Goal: Task Accomplishment & Management: Manage account settings

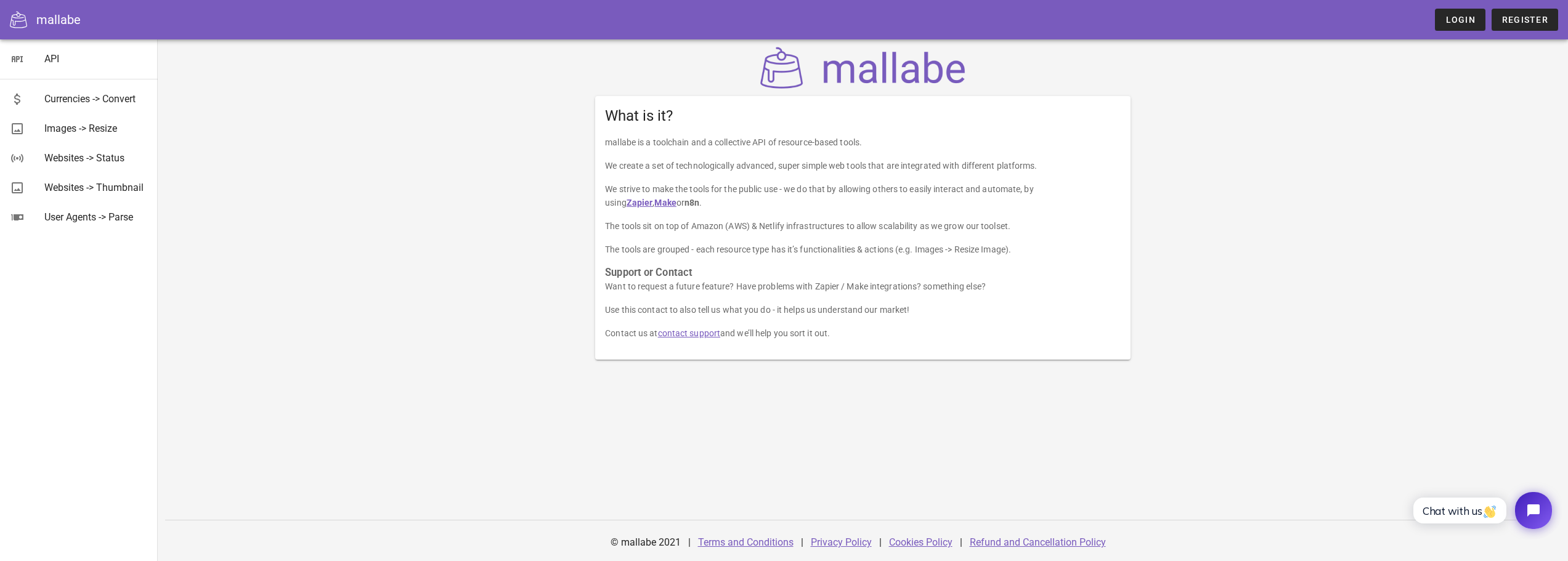
click at [702, 188] on p "We strive to make the tools for the public use - we do that by allowing others …" at bounding box center [862, 196] width 516 height 27
click at [699, 200] on p "We strive to make the tools for the public use - we do that by allowing others …" at bounding box center [862, 196] width 516 height 27
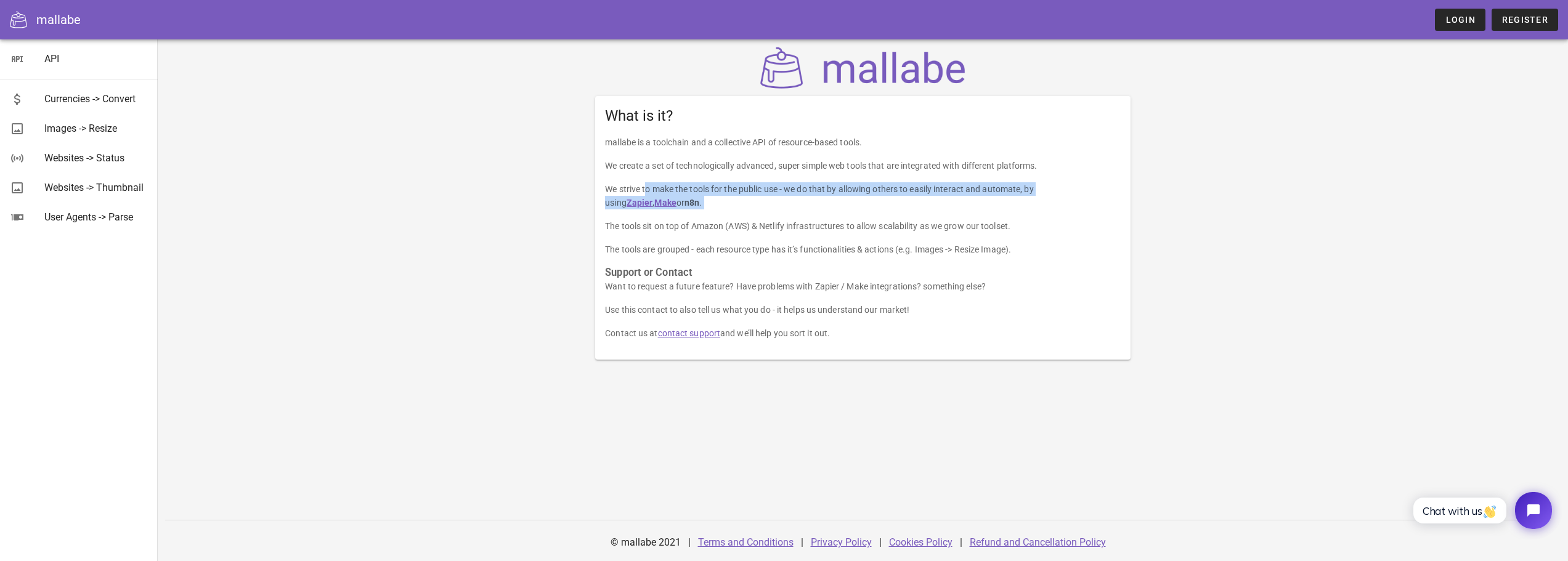
click at [699, 200] on p "We strive to make the tools for the public use - we do that by allowing others …" at bounding box center [862, 196] width 516 height 27
click at [723, 204] on p "We strive to make the tools for the public use - we do that by allowing others …" at bounding box center [862, 196] width 516 height 27
click at [720, 227] on p "The tools sit on top of Amazon (AWS) & Netlify infrastructures to allow scalabi…" at bounding box center [862, 226] width 516 height 14
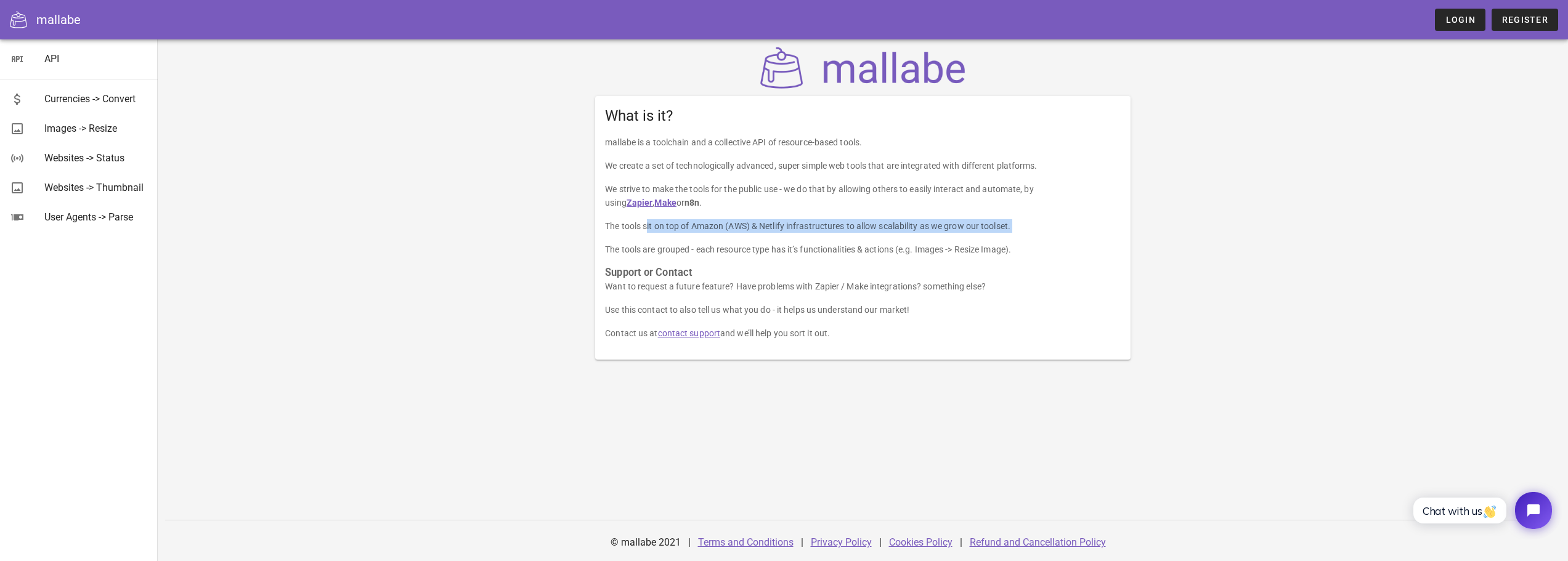
click at [720, 227] on p "The tools sit on top of Amazon (AWS) & Netlify infrastructures to allow scalabi…" at bounding box center [862, 226] width 516 height 14
click at [659, 247] on p "The tools are grouped - each resource type has it’s functionalities & actions (…" at bounding box center [862, 249] width 516 height 14
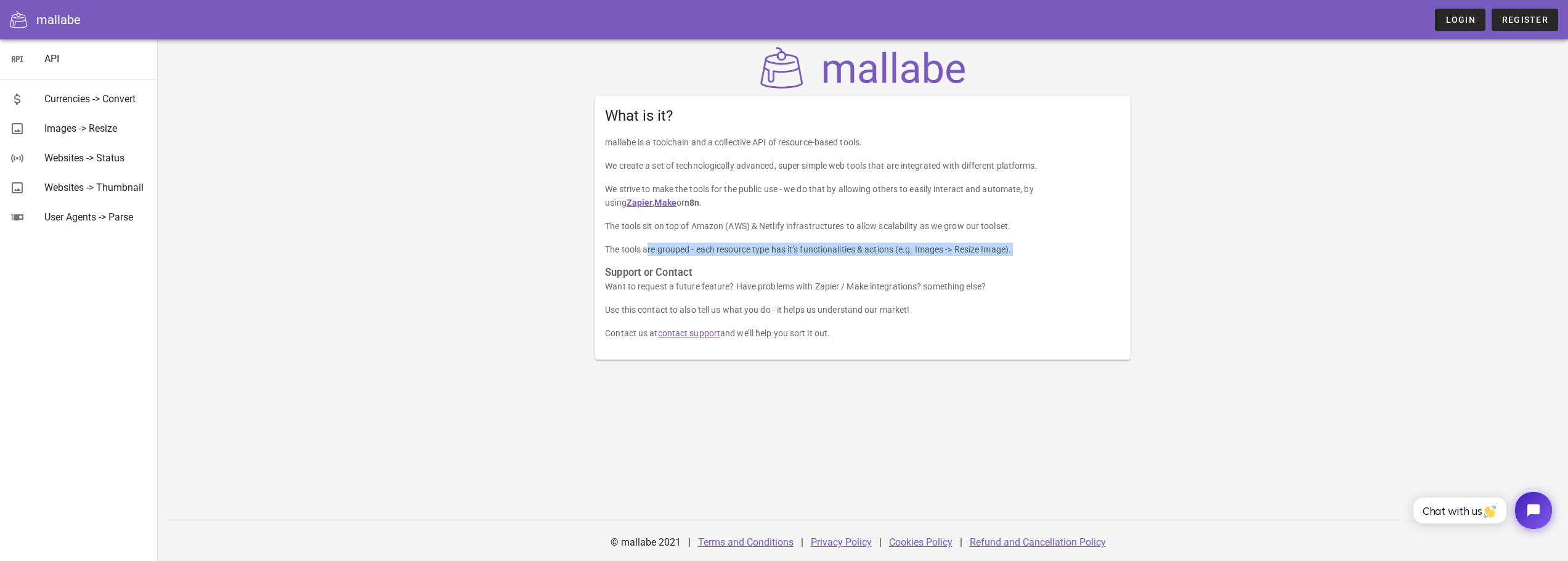
click at [659, 247] on p "The tools are grouped - each resource type has it’s functionalities & actions (…" at bounding box center [862, 249] width 516 height 14
click at [650, 287] on p "Want to request a future feature? Have problems with Zapier / Make integrations…" at bounding box center [862, 286] width 516 height 14
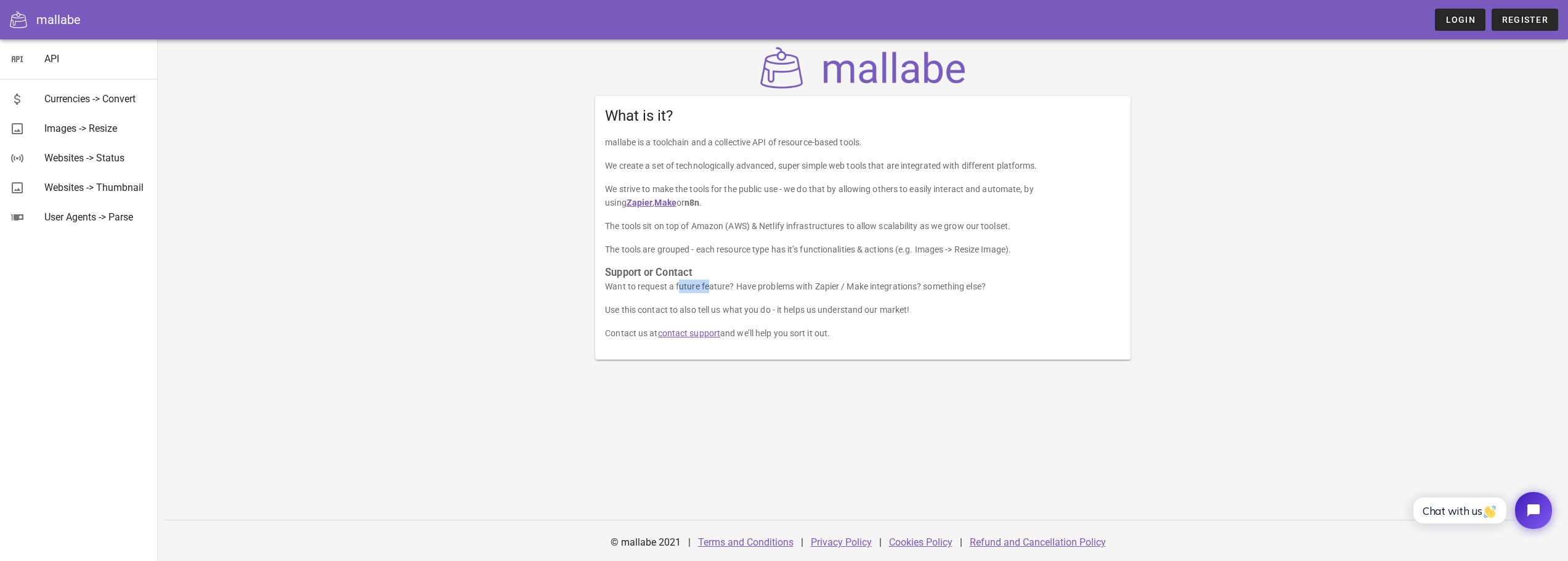
click at [650, 287] on p "Want to request a future feature? Have problems with Zapier / Make integrations…" at bounding box center [862, 286] width 516 height 14
click at [667, 291] on p "Want to request a future feature? Have problems with Zapier / Make integrations…" at bounding box center [862, 286] width 516 height 14
click at [117, 162] on div "Websites -> Status" at bounding box center [96, 158] width 104 height 12
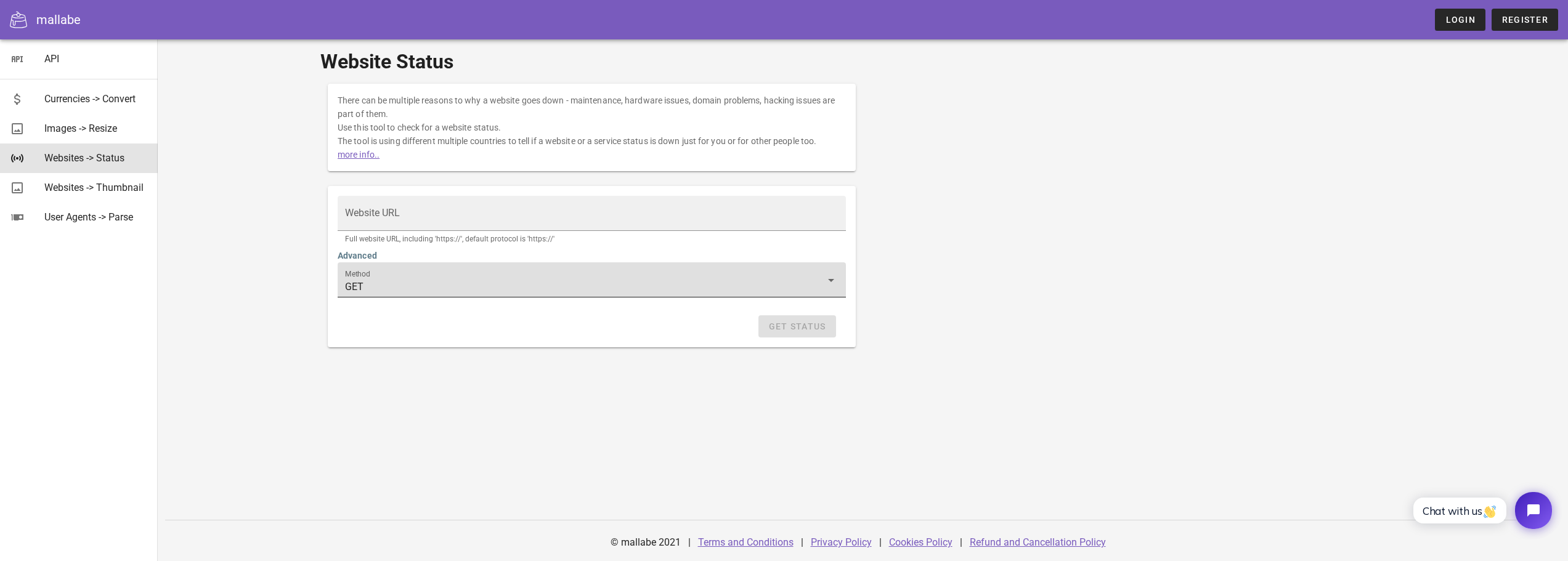
click at [391, 293] on input "GET" at bounding box center [583, 286] width 476 height 19
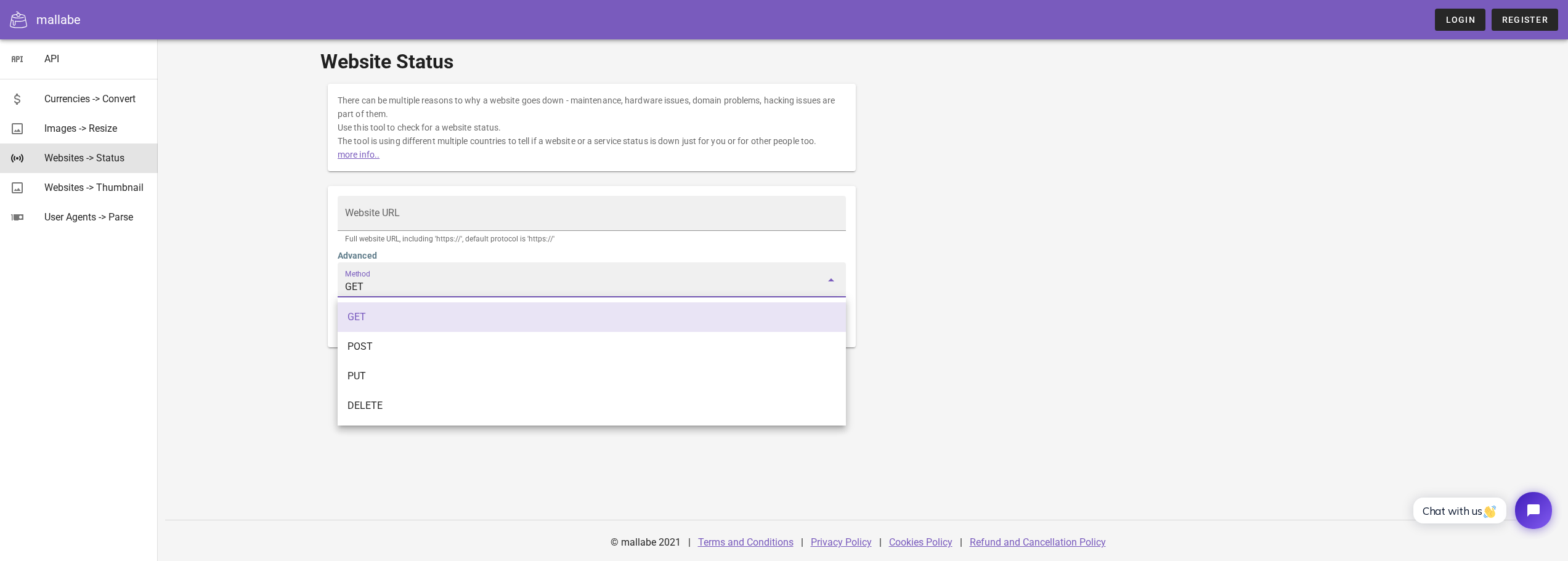
click at [111, 284] on div "API Currencies -> Convert Images -> Resize Websites -> Status Websites -> Thumb…" at bounding box center [78, 300] width 158 height 521
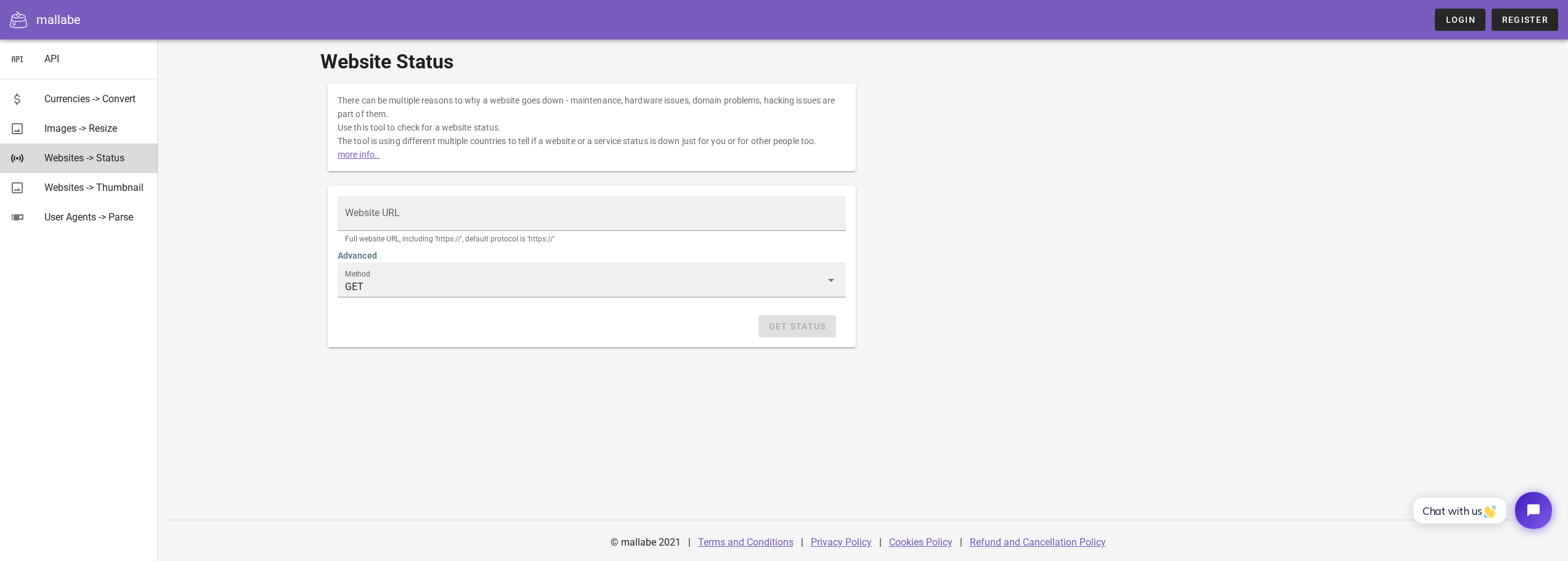
click at [101, 168] on div "Websites -> Status" at bounding box center [96, 158] width 104 height 27
click at [98, 181] on div "Websites -> Thumbnail" at bounding box center [96, 187] width 104 height 27
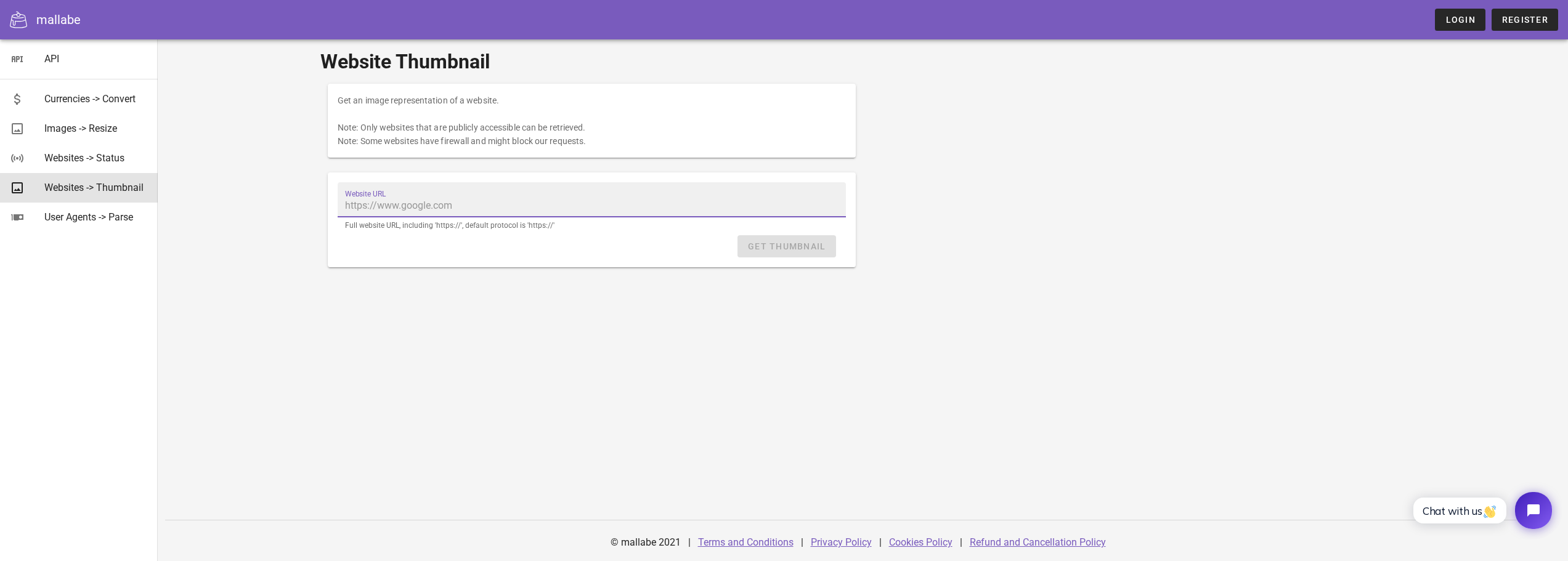
click at [514, 196] on input "Website URL" at bounding box center [592, 205] width 493 height 19
type input "https://zenmarket.jp/en"
click at [703, 255] on div "Get Thumbnail" at bounding box center [591, 246] width 509 height 22
click at [785, 242] on span "Get Thumbnail" at bounding box center [786, 247] width 78 height 10
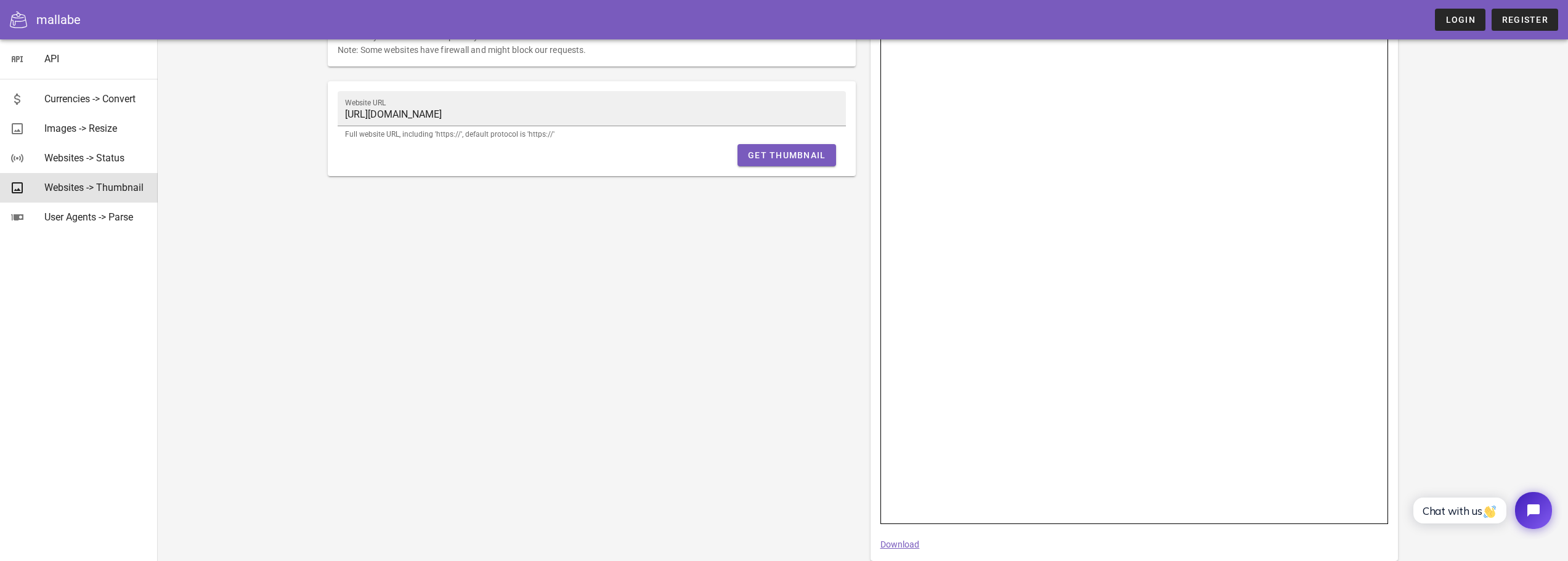
scroll to position [160, 0]
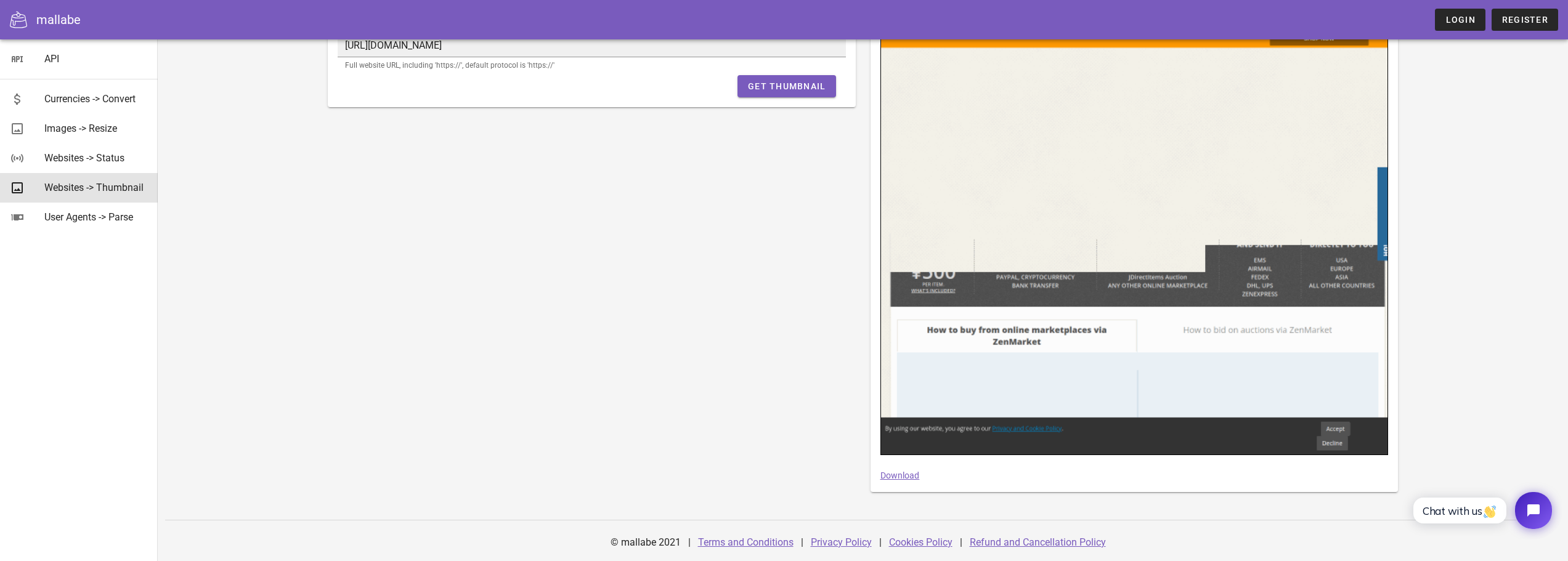
click at [834, 378] on div "Get an image representation of a website. Note: Only websites that are publicly…" at bounding box center [591, 208] width 542 height 583
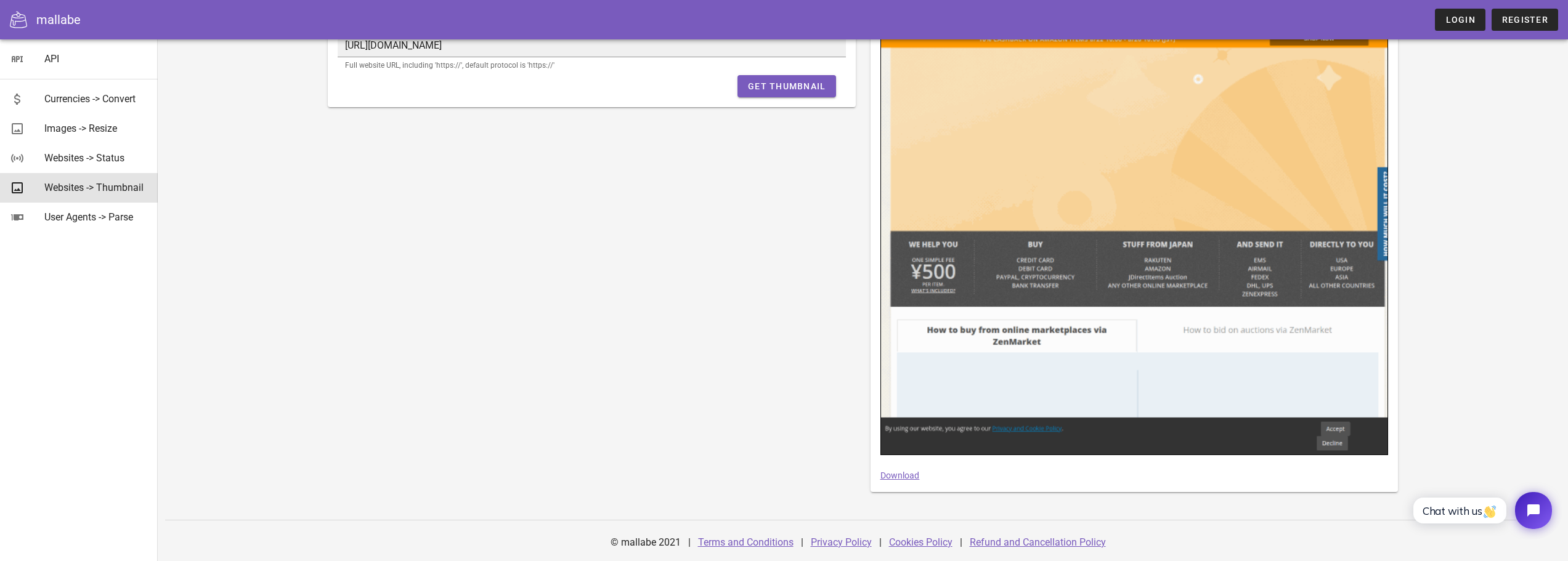
click at [899, 475] on link "Download" at bounding box center [900, 475] width 40 height 10
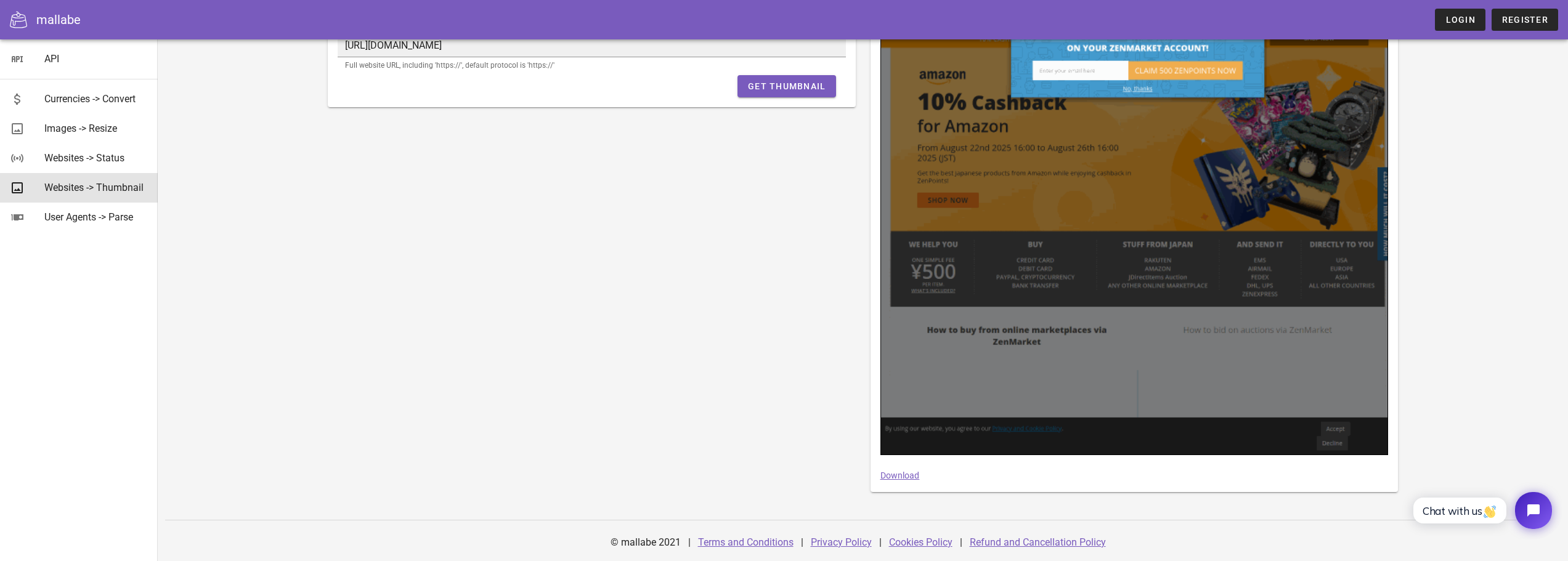
click at [457, 179] on div "Get an image representation of a website. Note: Only websites that are publicly…" at bounding box center [591, 208] width 542 height 583
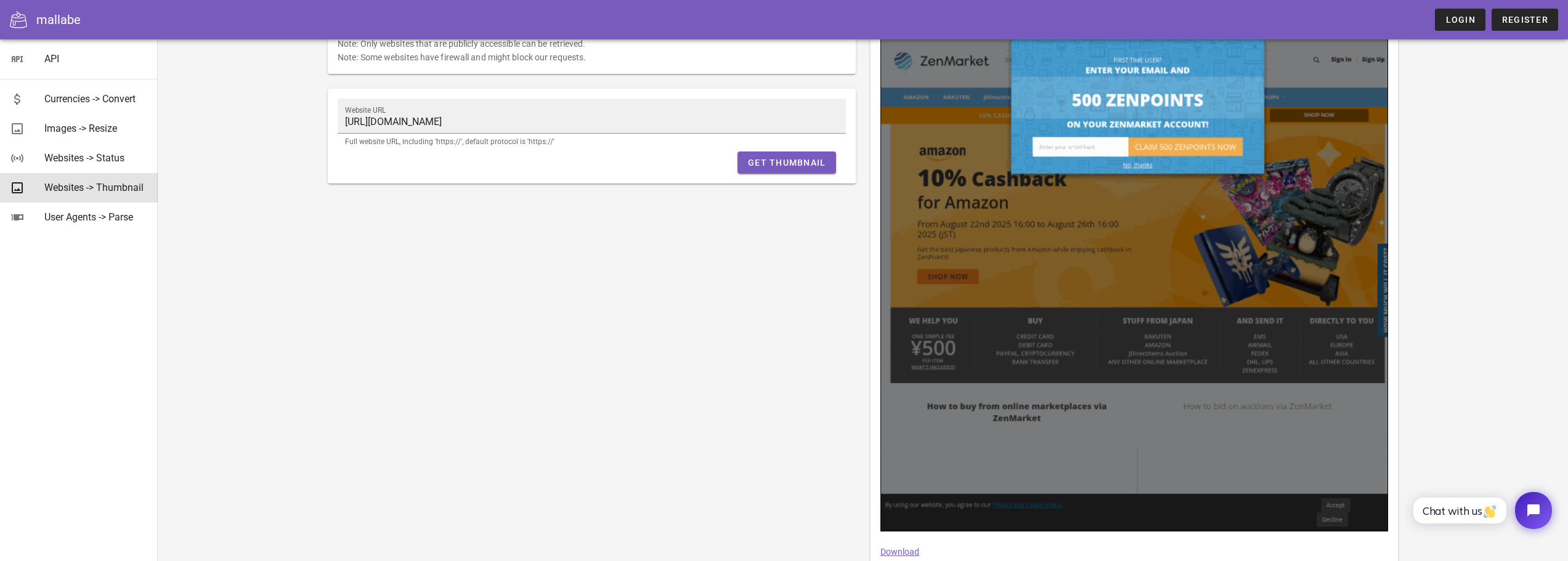
scroll to position [0, 0]
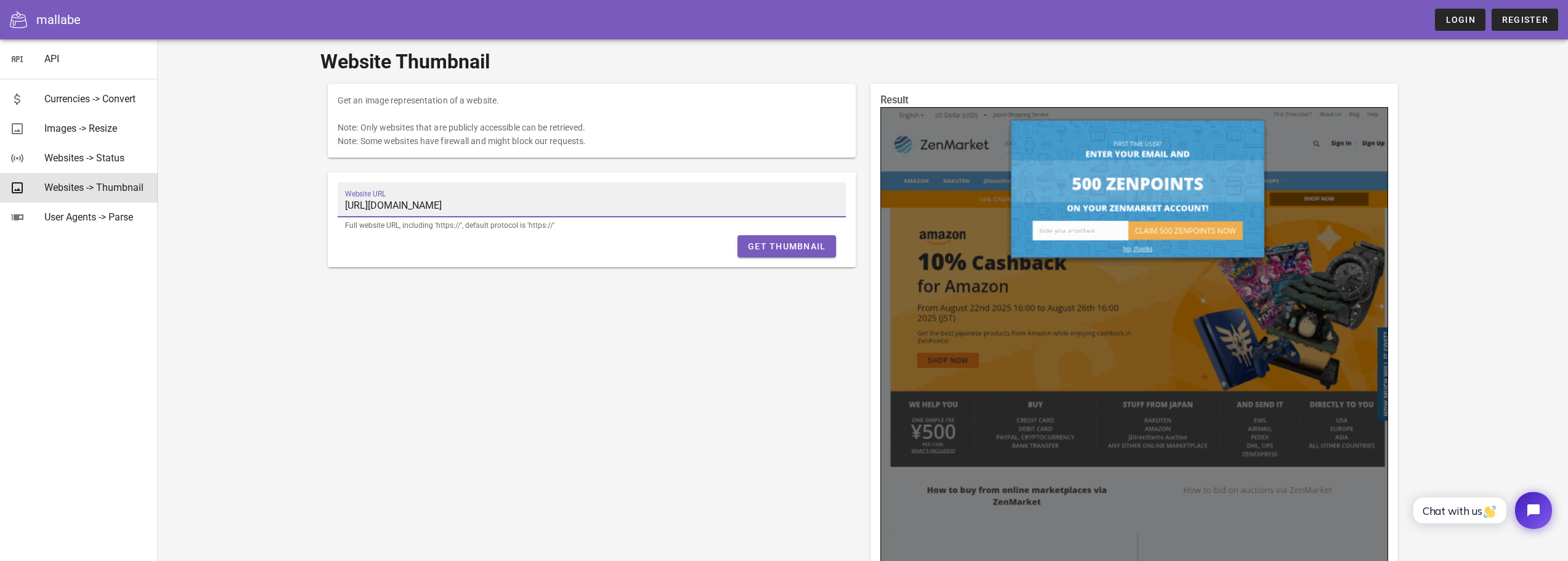
click at [449, 201] on input "https://zenmarket.jp/en" at bounding box center [592, 205] width 493 height 19
click at [416, 304] on div "Get an image representation of a website. Note: Only websites that are publicly…" at bounding box center [591, 368] width 542 height 583
click at [62, 150] on div "Websites -> Status" at bounding box center [96, 158] width 104 height 27
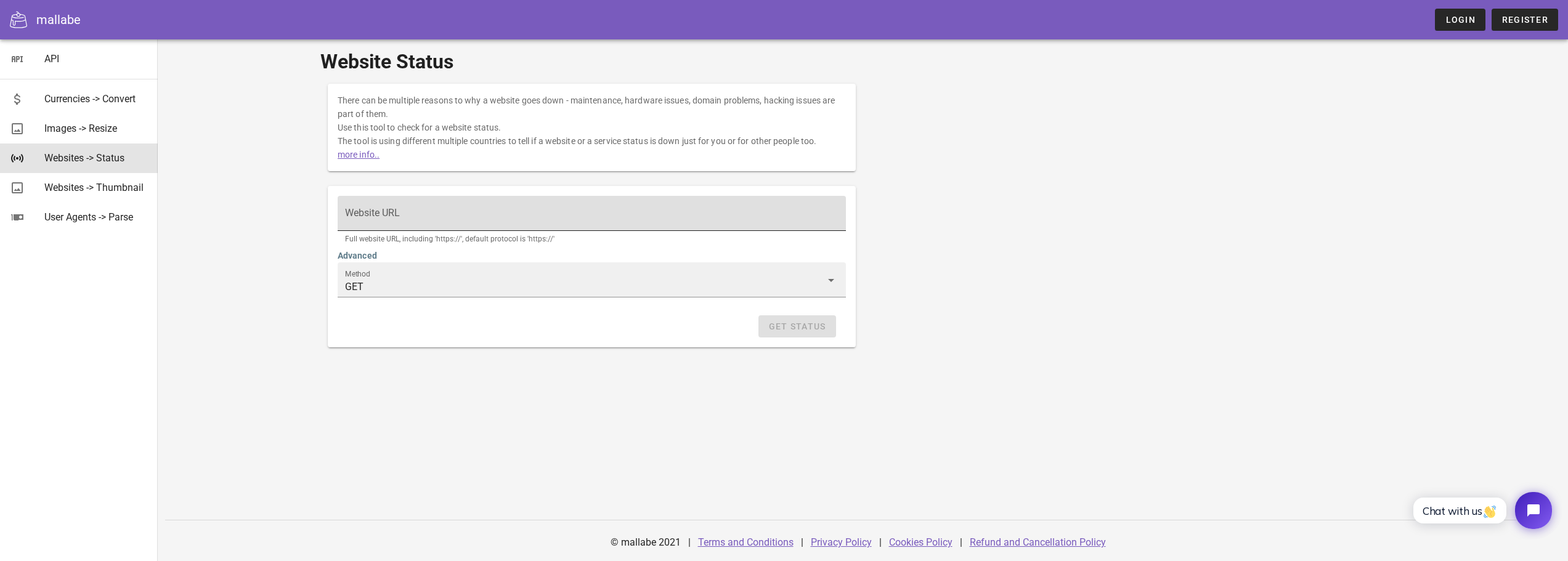
click at [391, 206] on div "Website URL" at bounding box center [592, 213] width 493 height 35
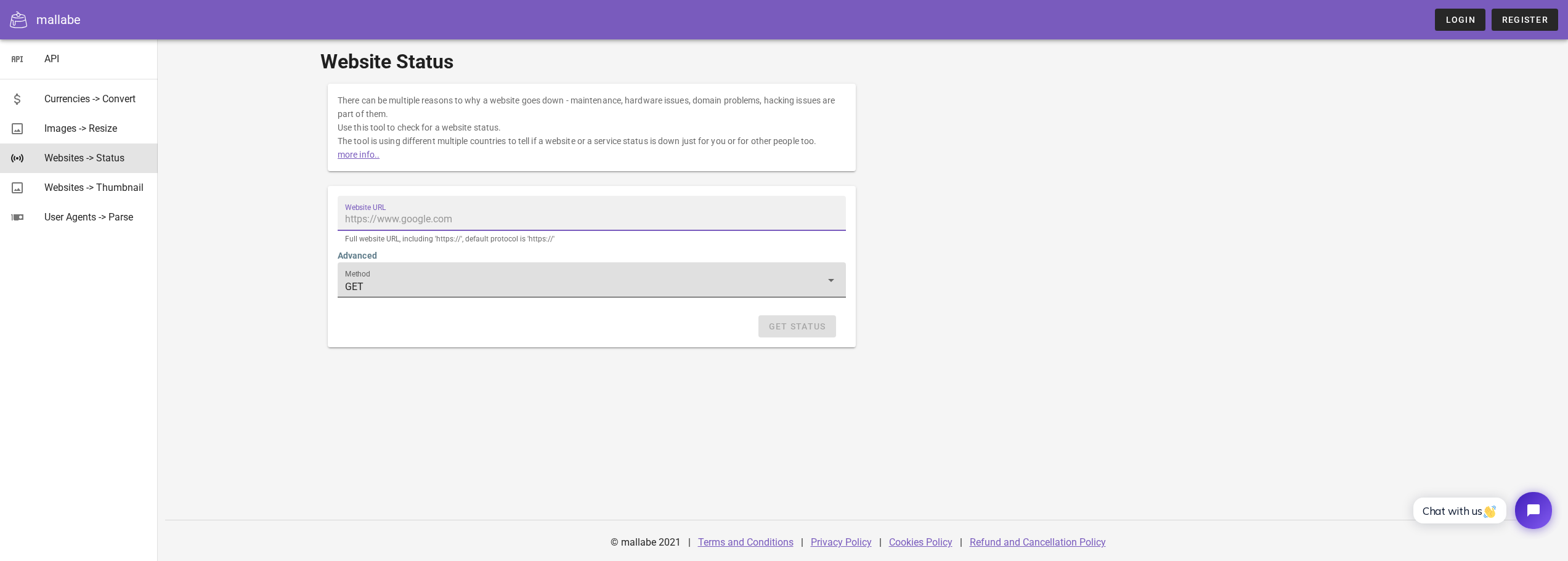
click at [396, 286] on input "GET" at bounding box center [583, 286] width 476 height 19
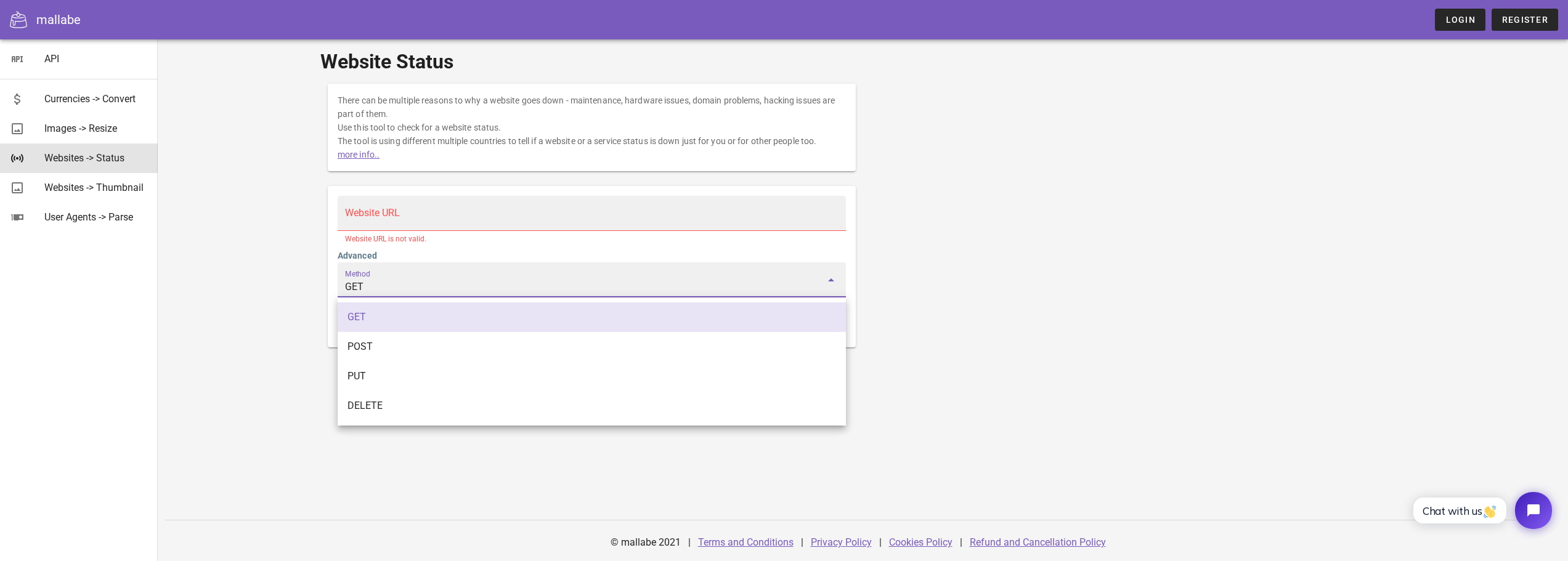
click at [396, 249] on div "Website URL Website URL is not valid." at bounding box center [591, 222] width 523 height 68
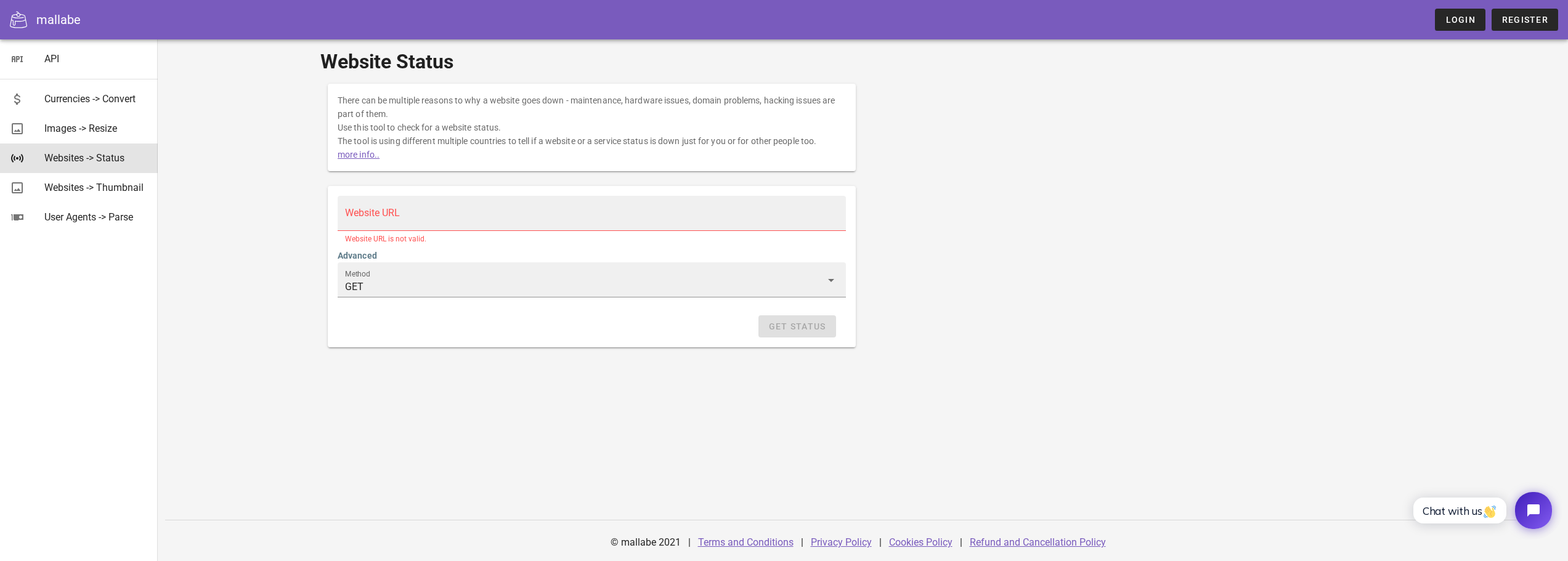
click at [372, 216] on input "Website URL" at bounding box center [592, 219] width 493 height 19
type input "https://zenmarket.jp/en"
click at [792, 324] on span "Get Status" at bounding box center [797, 327] width 58 height 10
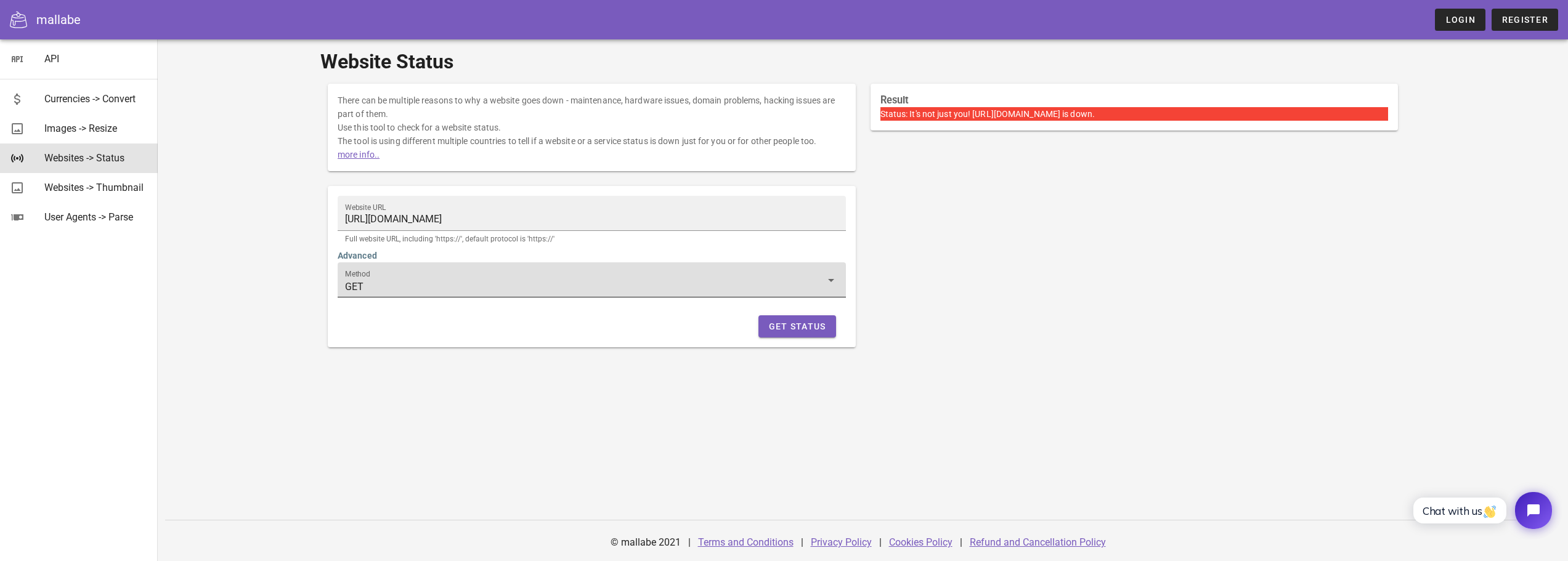
click at [513, 279] on input "GET" at bounding box center [583, 286] width 476 height 19
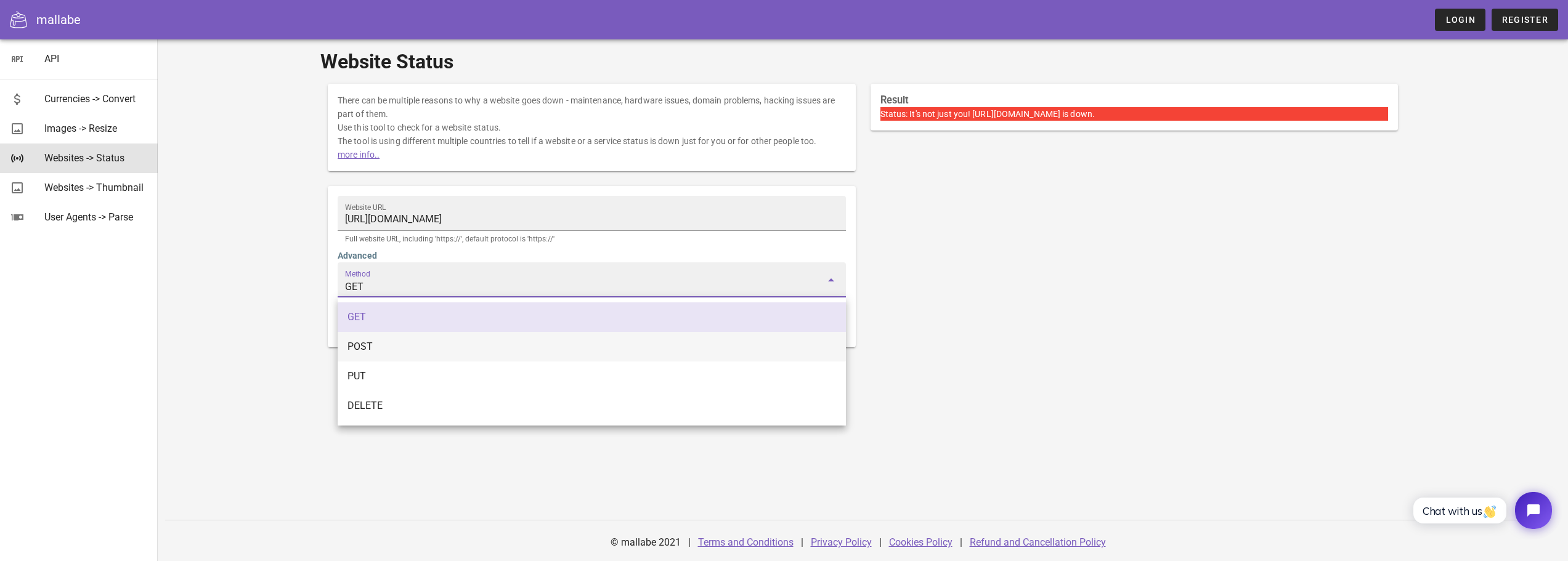
click at [414, 349] on div "POST" at bounding box center [591, 347] width 488 height 12
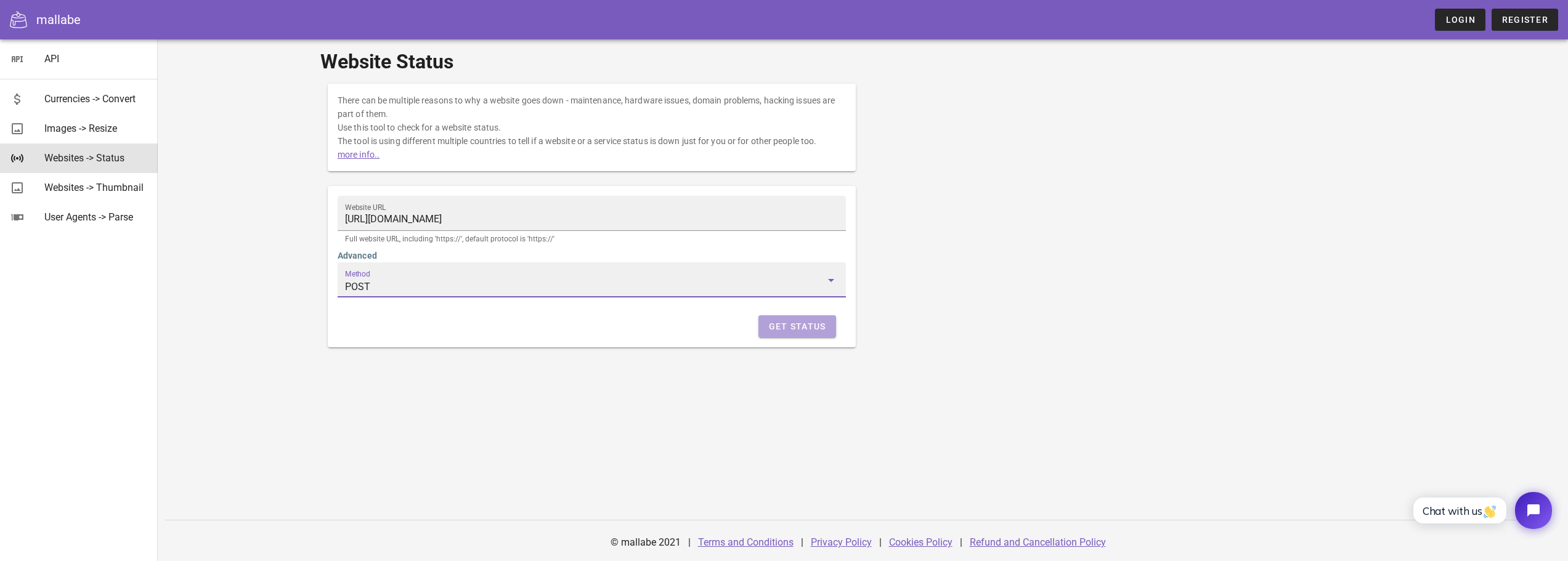
click at [761, 319] on button "Get Status" at bounding box center [797, 326] width 78 height 22
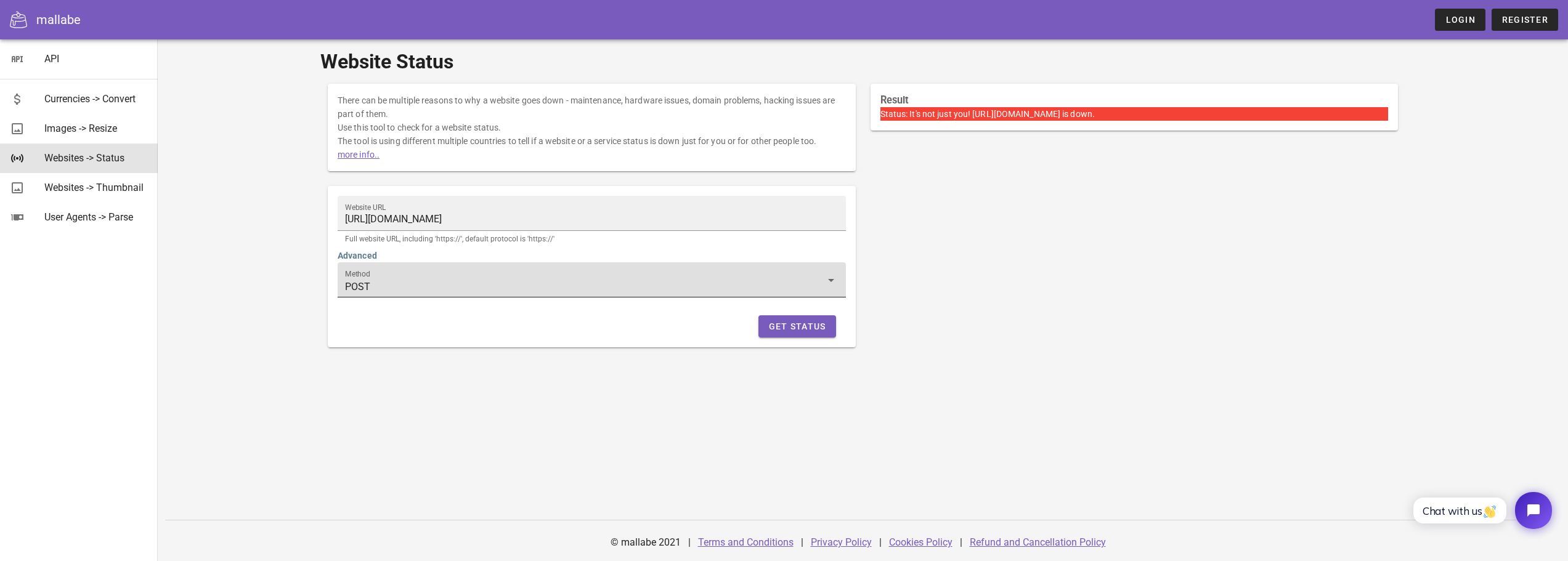
click at [383, 286] on input "POST" at bounding box center [583, 286] width 476 height 19
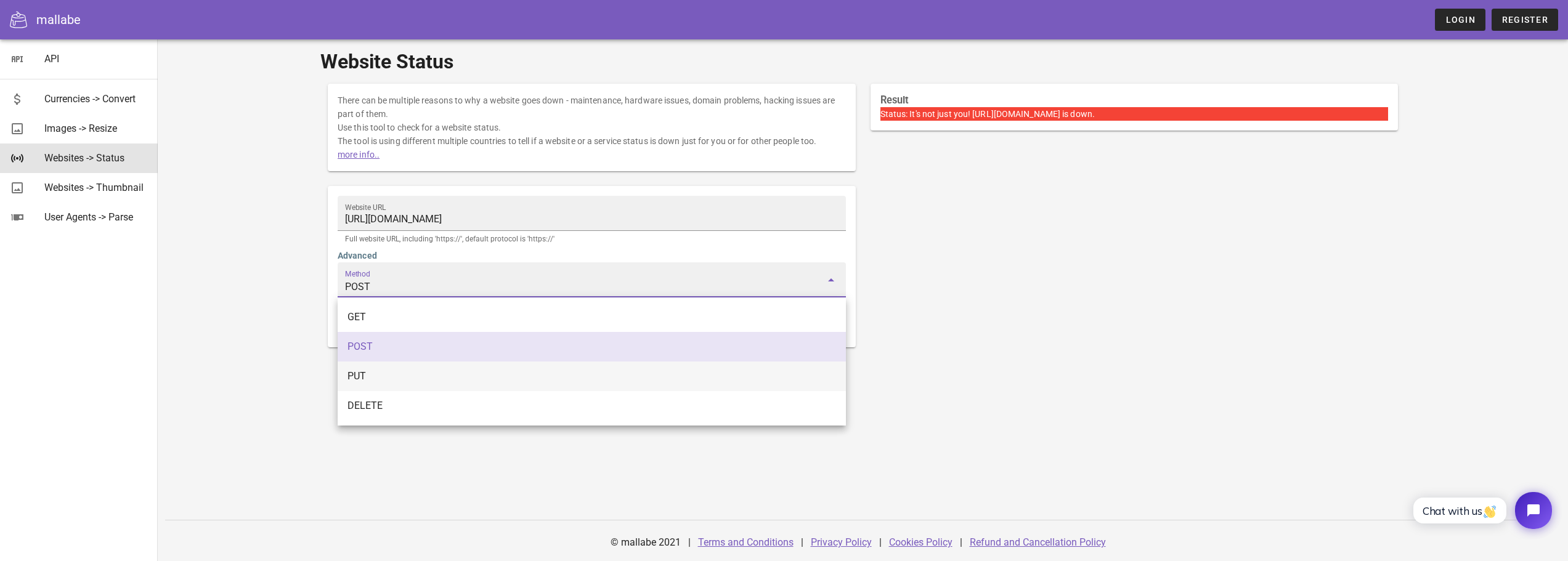
click at [393, 372] on div "PUT" at bounding box center [591, 376] width 488 height 12
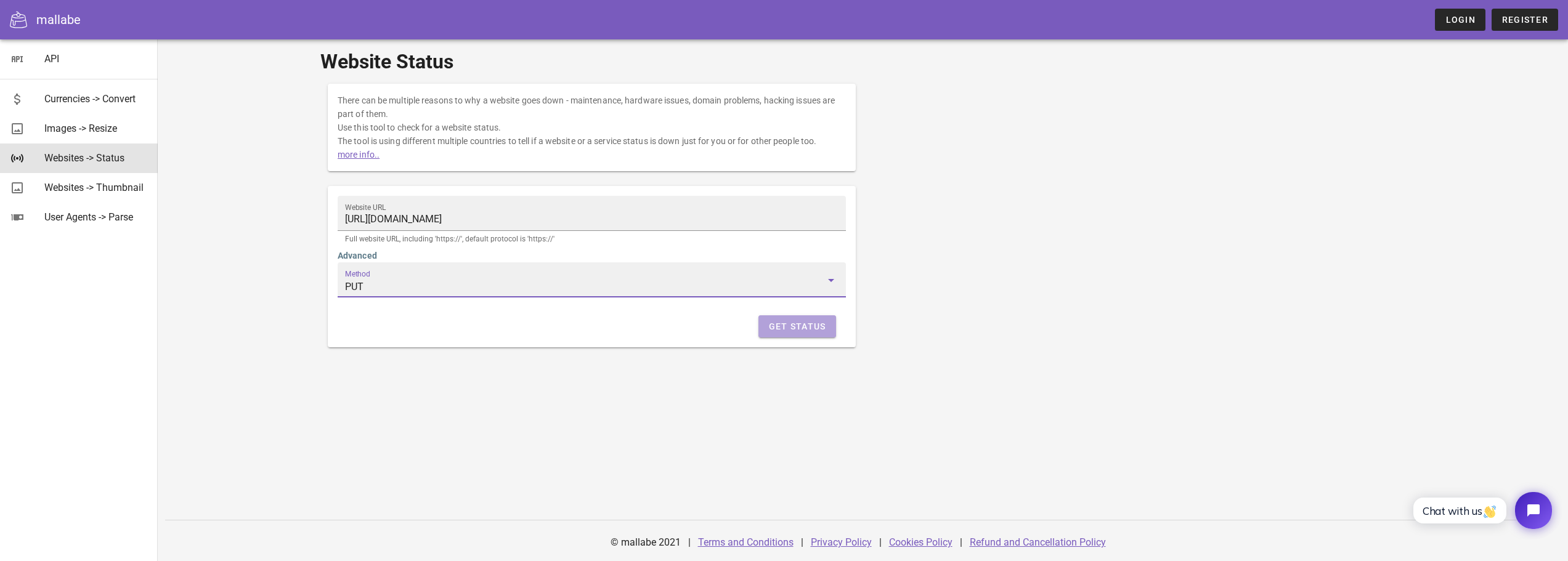
click at [799, 327] on span "Get Status" at bounding box center [797, 327] width 58 height 10
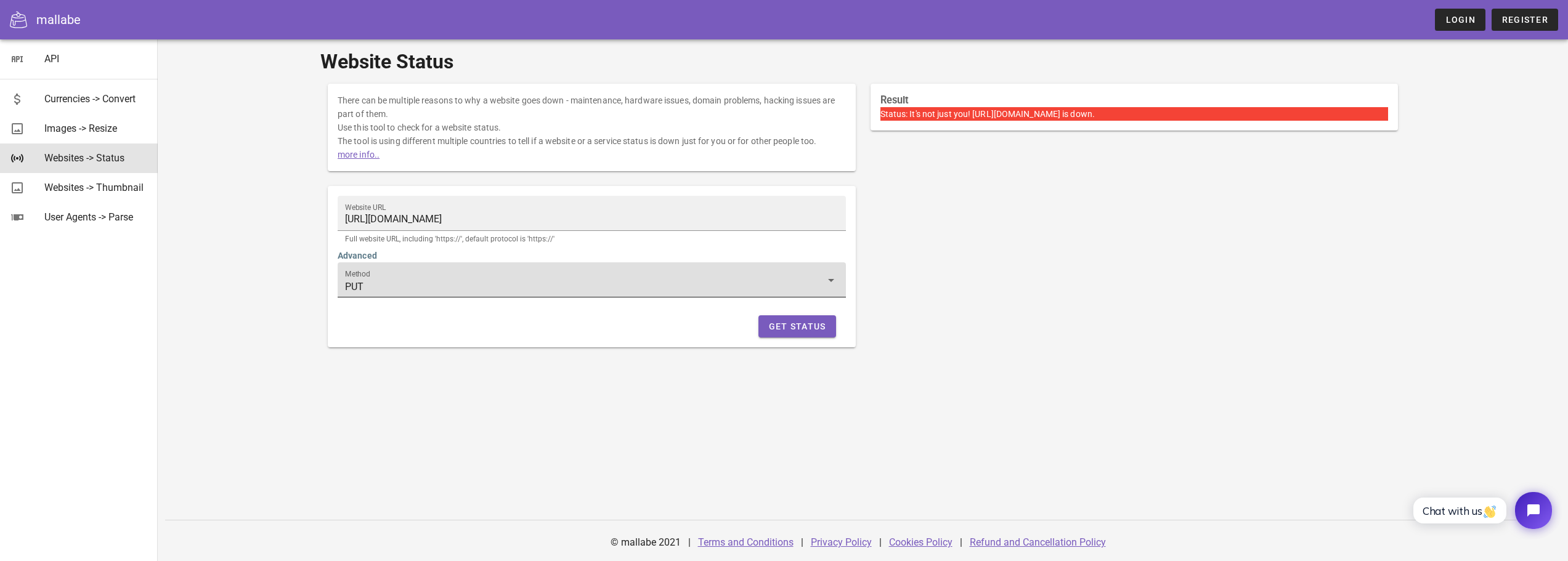
click at [369, 286] on input "PUT" at bounding box center [583, 286] width 476 height 19
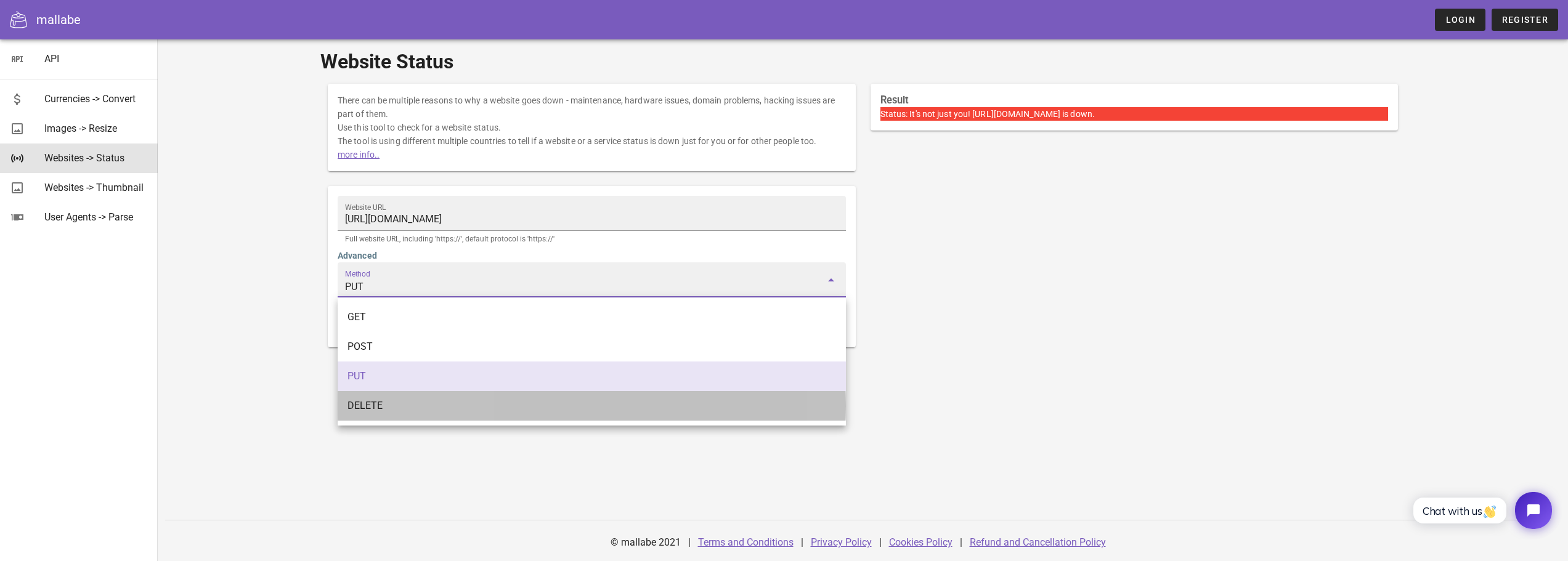
click at [435, 409] on div "DELETE" at bounding box center [591, 406] width 488 height 12
type input "DELETE"
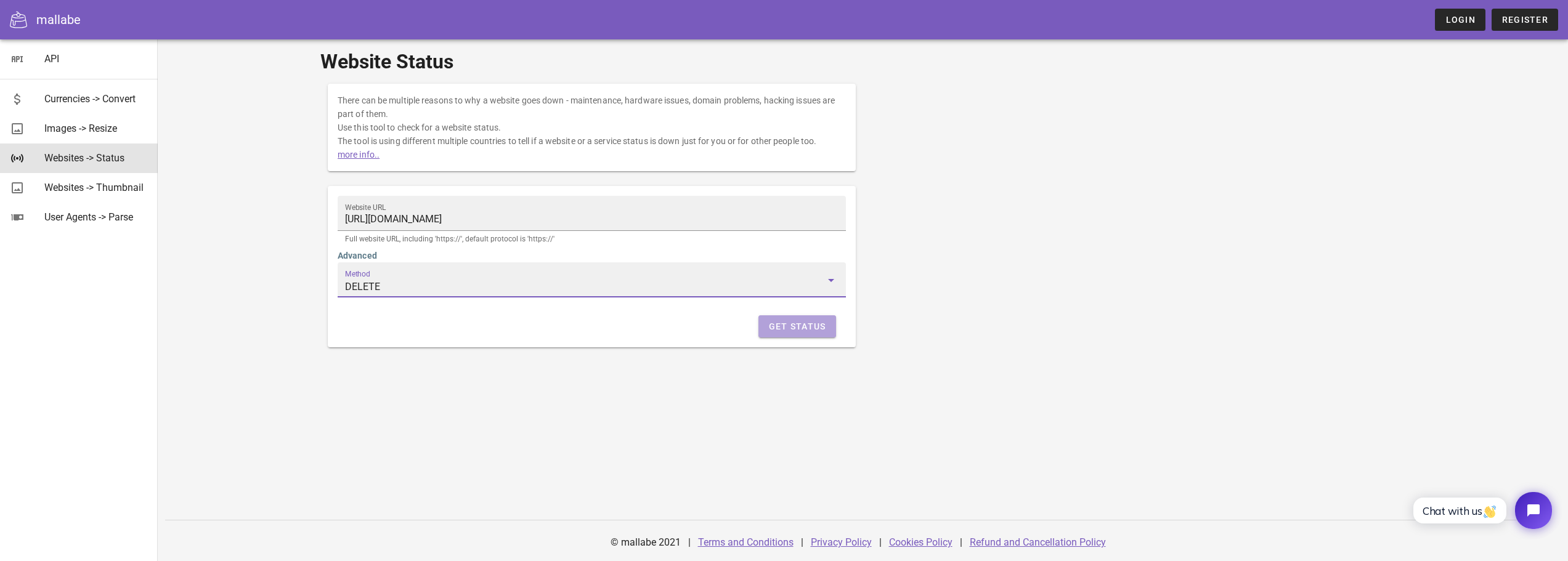
click at [799, 327] on span "Get Status" at bounding box center [797, 327] width 58 height 10
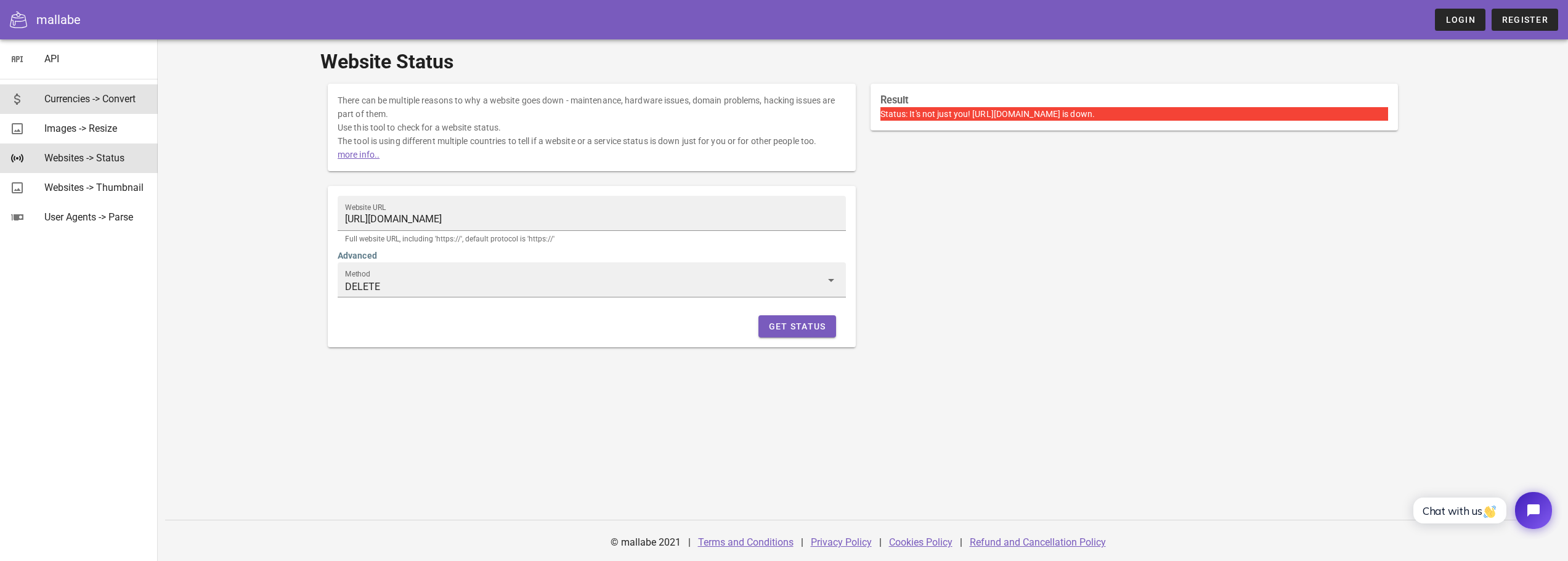
click at [79, 90] on div "Currencies -> Convert" at bounding box center [96, 99] width 104 height 27
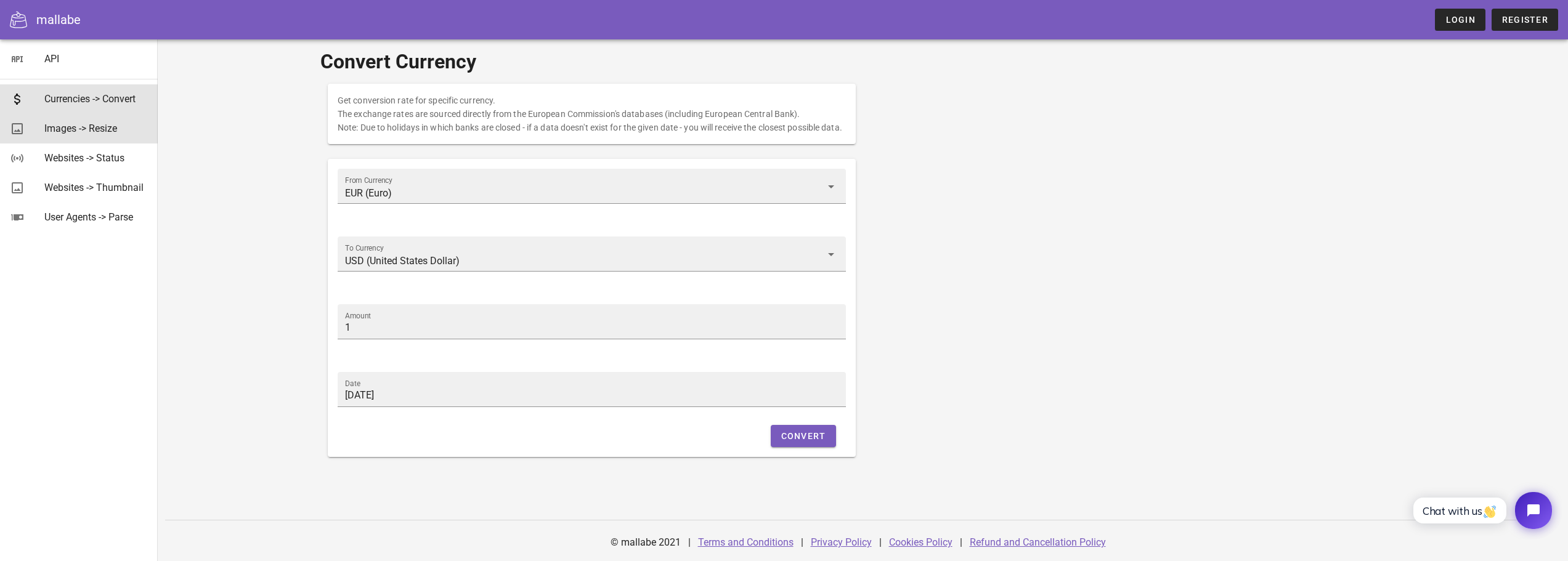
click at [118, 132] on div "Images -> Resize" at bounding box center [96, 128] width 104 height 12
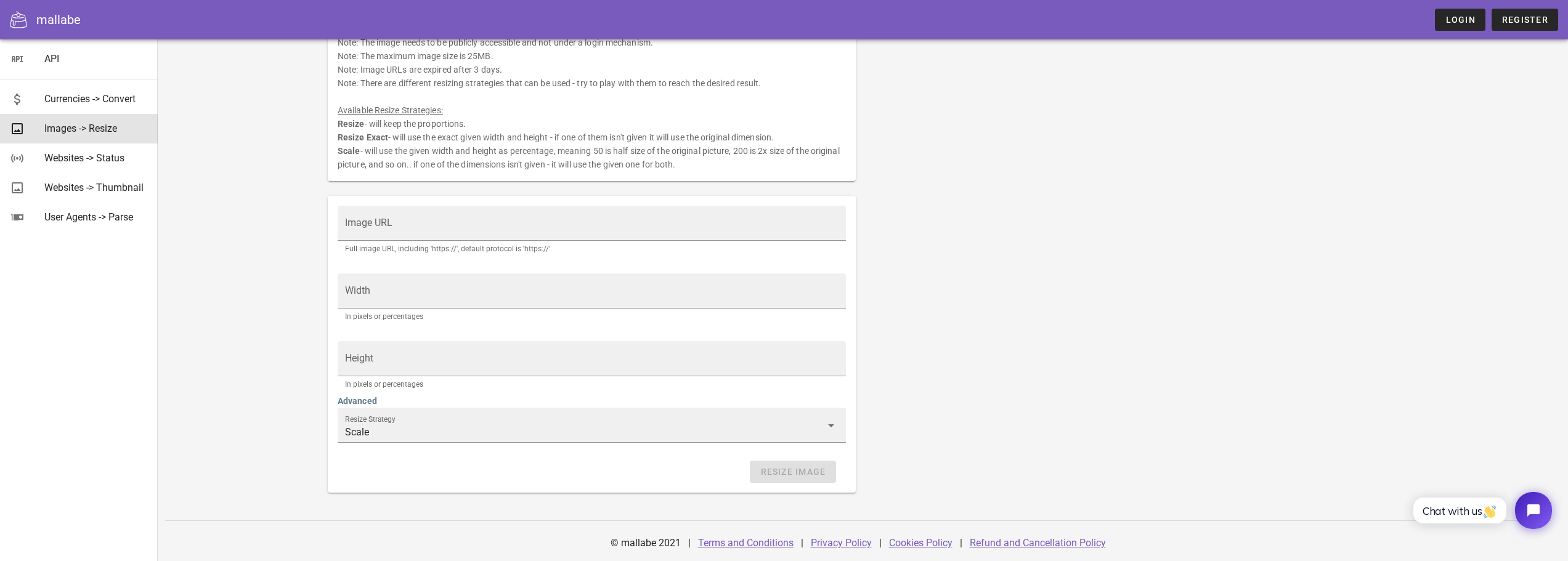
scroll to position [86, 0]
click at [70, 230] on div "User Agents -> Parse" at bounding box center [96, 216] width 104 height 27
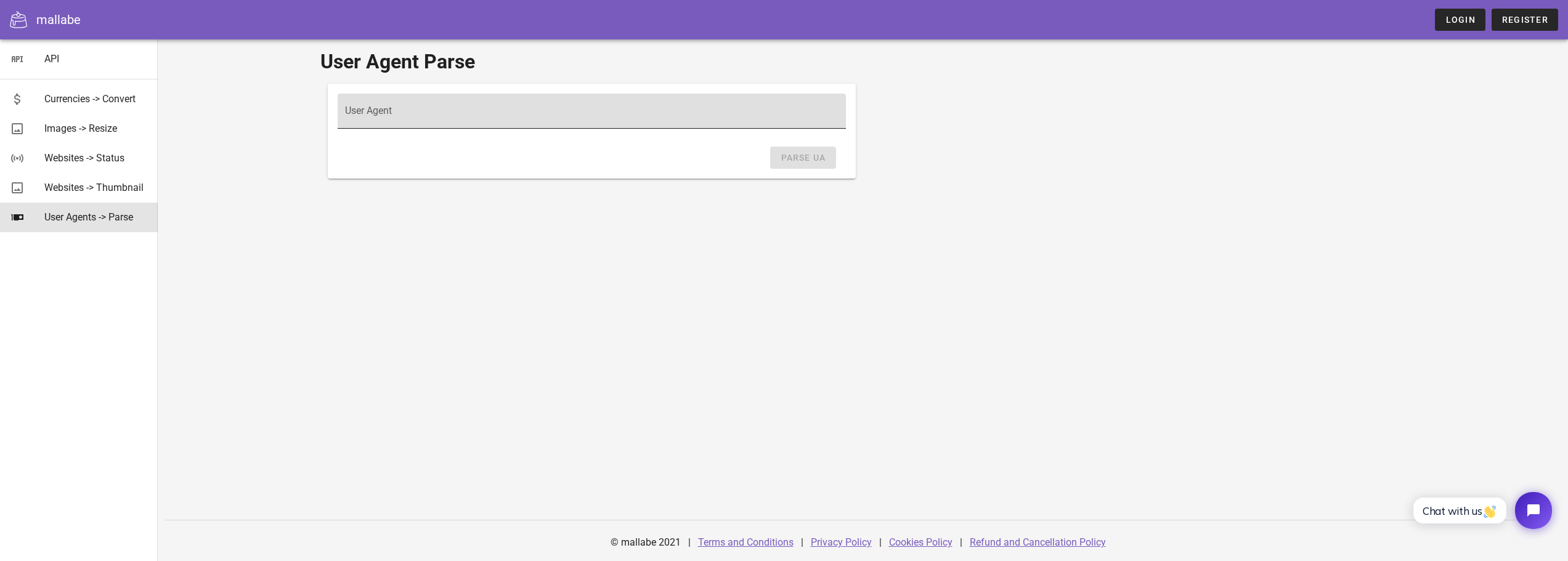
click at [394, 105] on div "User Agent" at bounding box center [592, 111] width 493 height 35
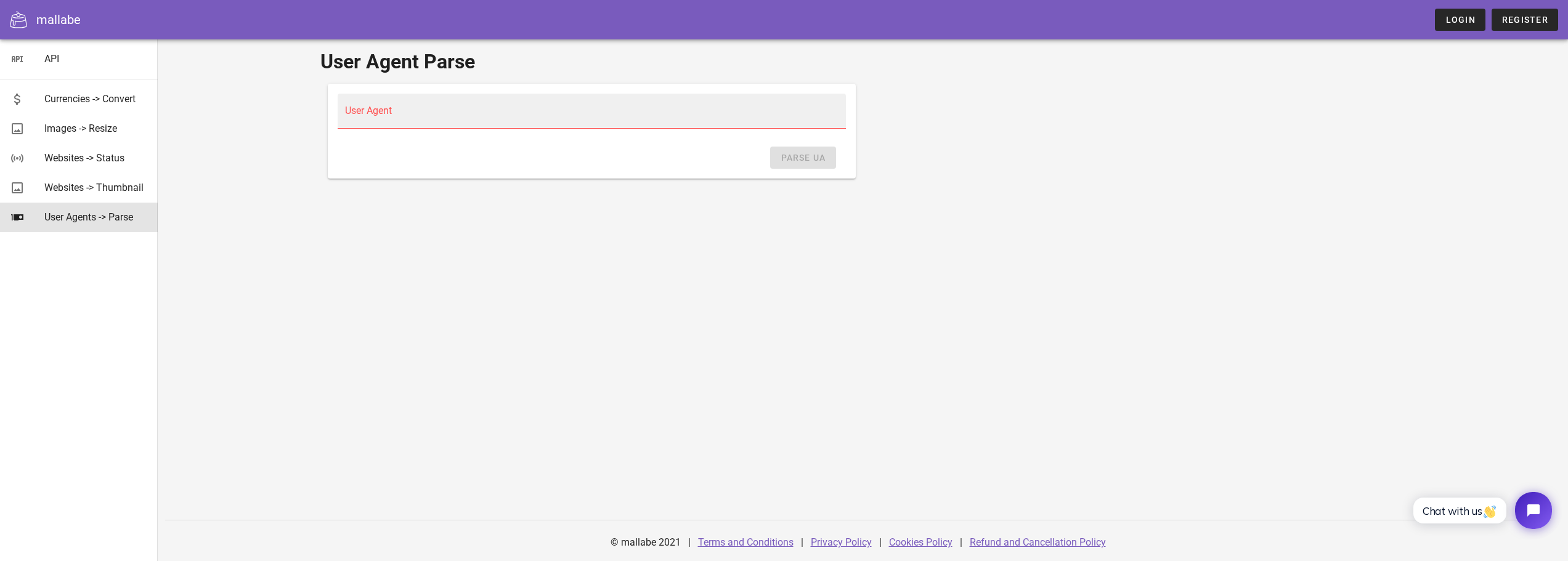
click at [406, 164] on div "Parse UA" at bounding box center [591, 158] width 509 height 22
click at [369, 116] on input "User Agent" at bounding box center [592, 117] width 493 height 19
click at [276, 146] on div "User Agent Parse User Agent User Agent is not valid. Parse UA © mallabe 2021 | …" at bounding box center [862, 300] width 1410 height 521
click at [1454, 28] on link "Login" at bounding box center [1459, 19] width 50 height 22
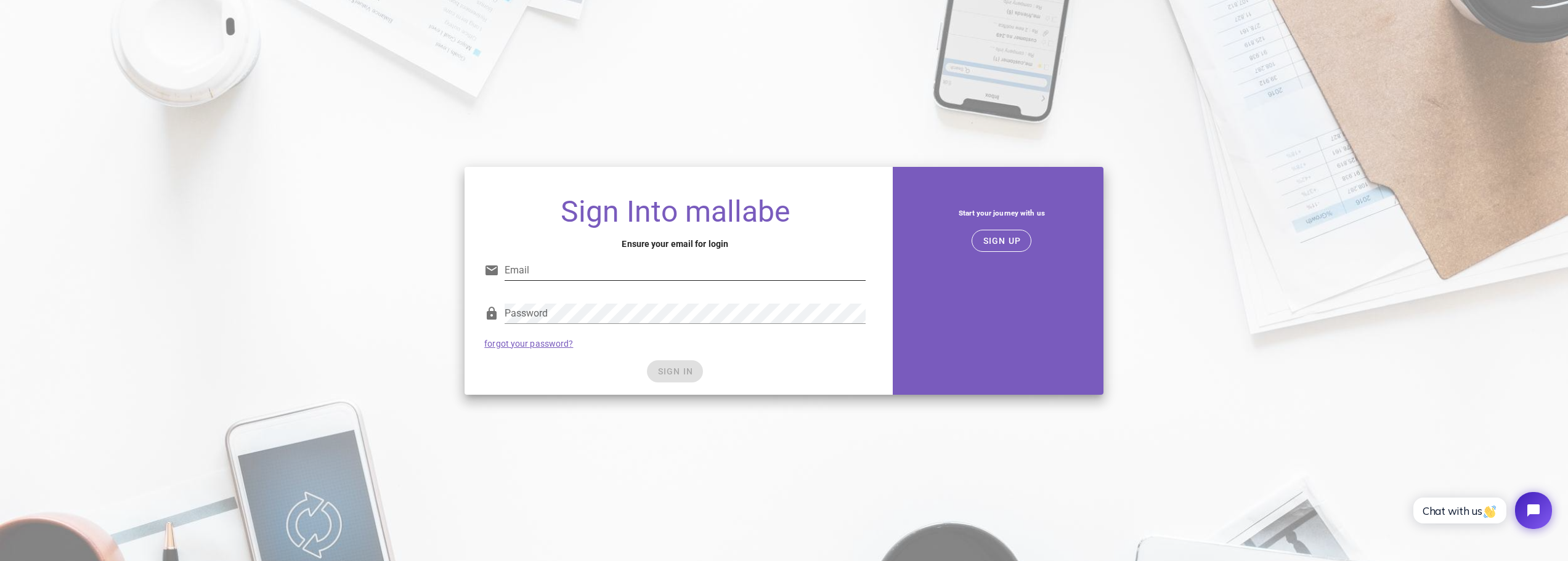
type input "walker.a@zen.group"
click at [559, 267] on input "walker.a@zen.group" at bounding box center [685, 270] width 361 height 19
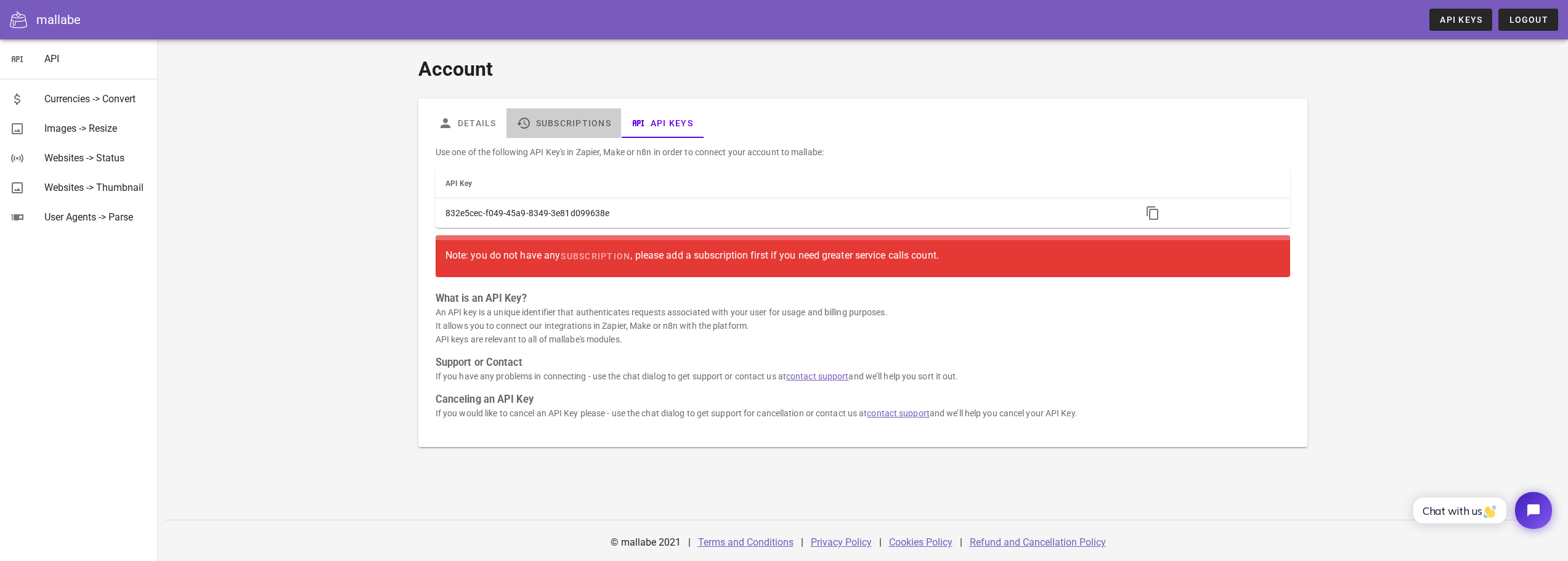
click at [547, 131] on link "Subscriptions" at bounding box center [563, 123] width 114 height 29
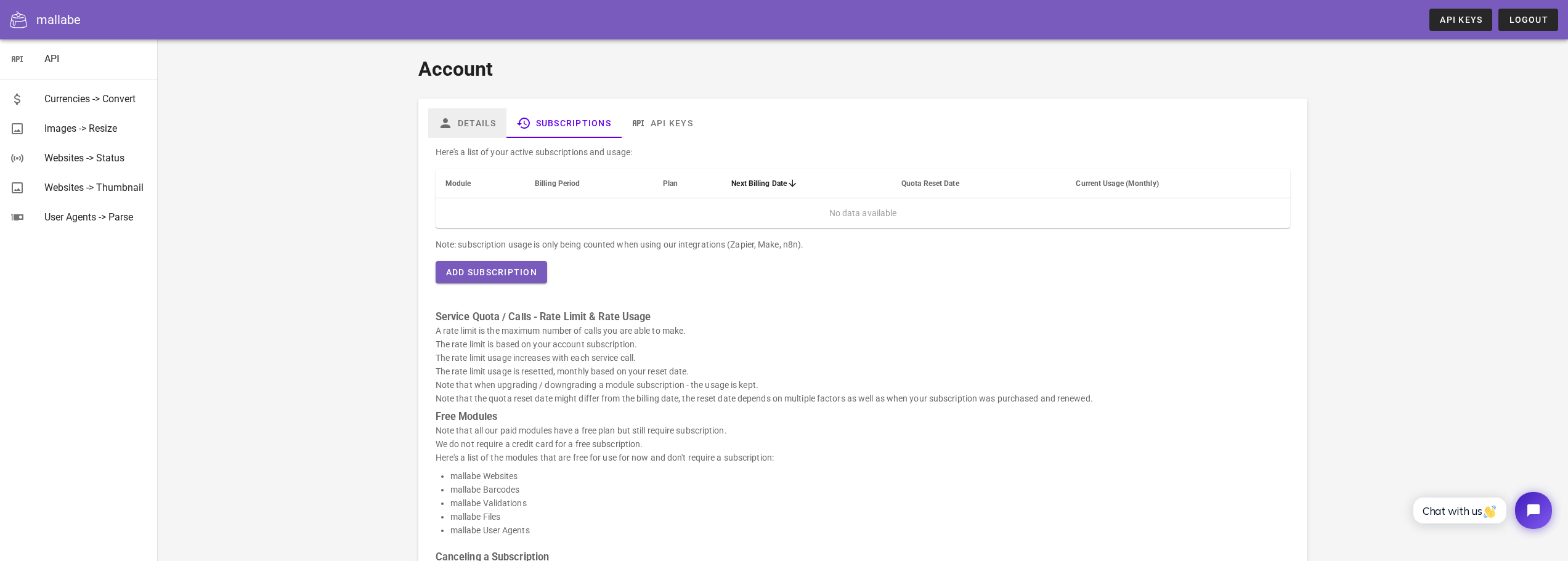
click at [478, 122] on link "Details" at bounding box center [467, 123] width 78 height 29
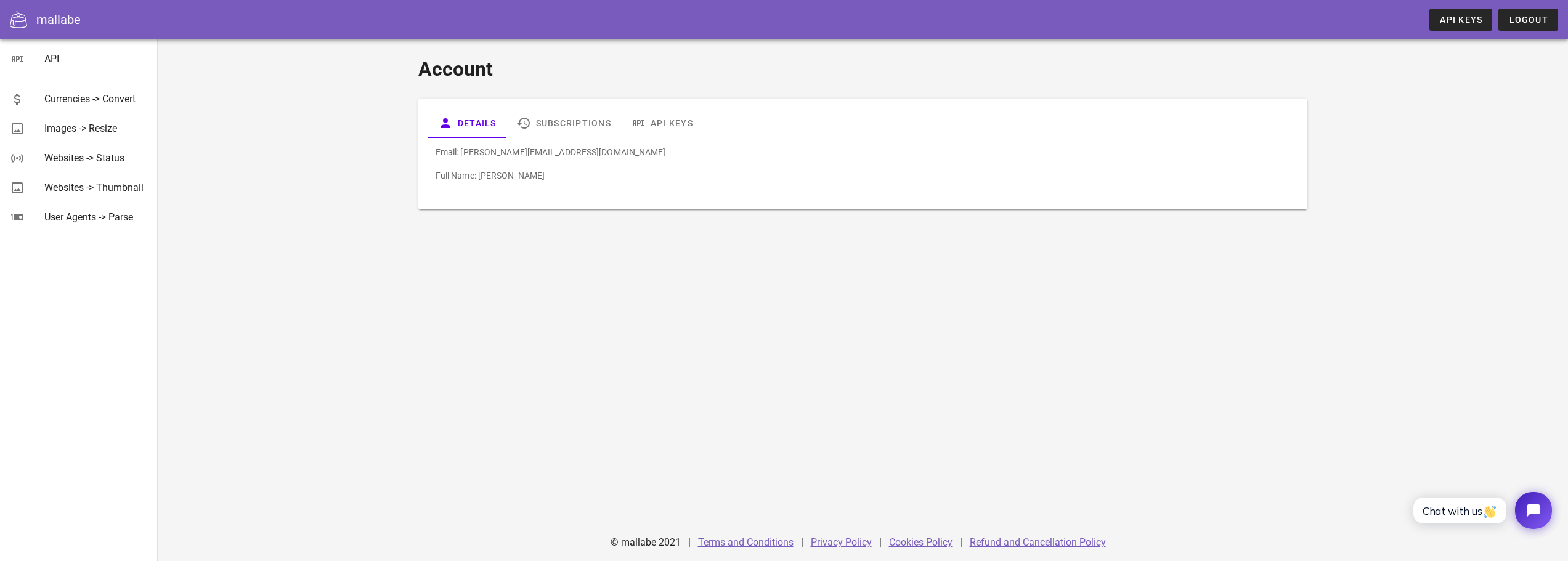
click at [26, 12] on icon at bounding box center [19, 19] width 17 height 17
click at [53, 24] on div "mallabe" at bounding box center [59, 20] width 45 height 19
click at [12, 21] on icon at bounding box center [19, 19] width 17 height 17
click at [568, 127] on link "Subscriptions" at bounding box center [563, 123] width 114 height 29
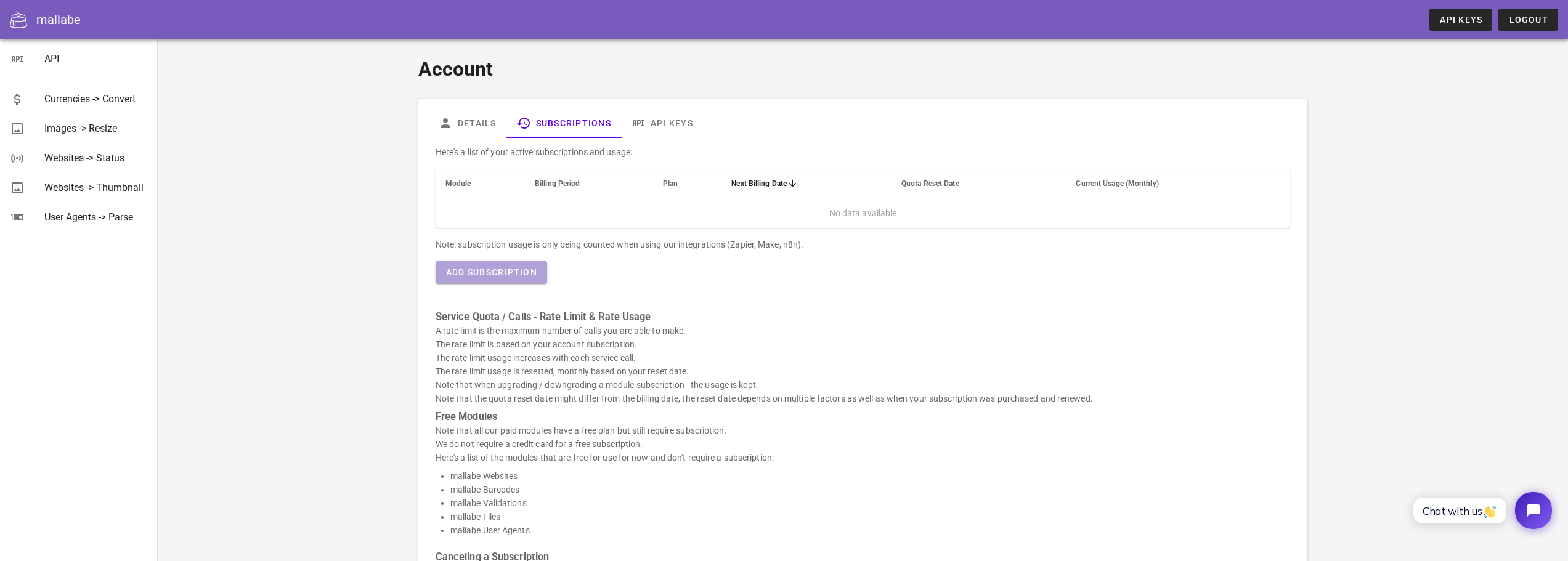
click at [506, 275] on span "Add Subscription" at bounding box center [491, 273] width 92 height 10
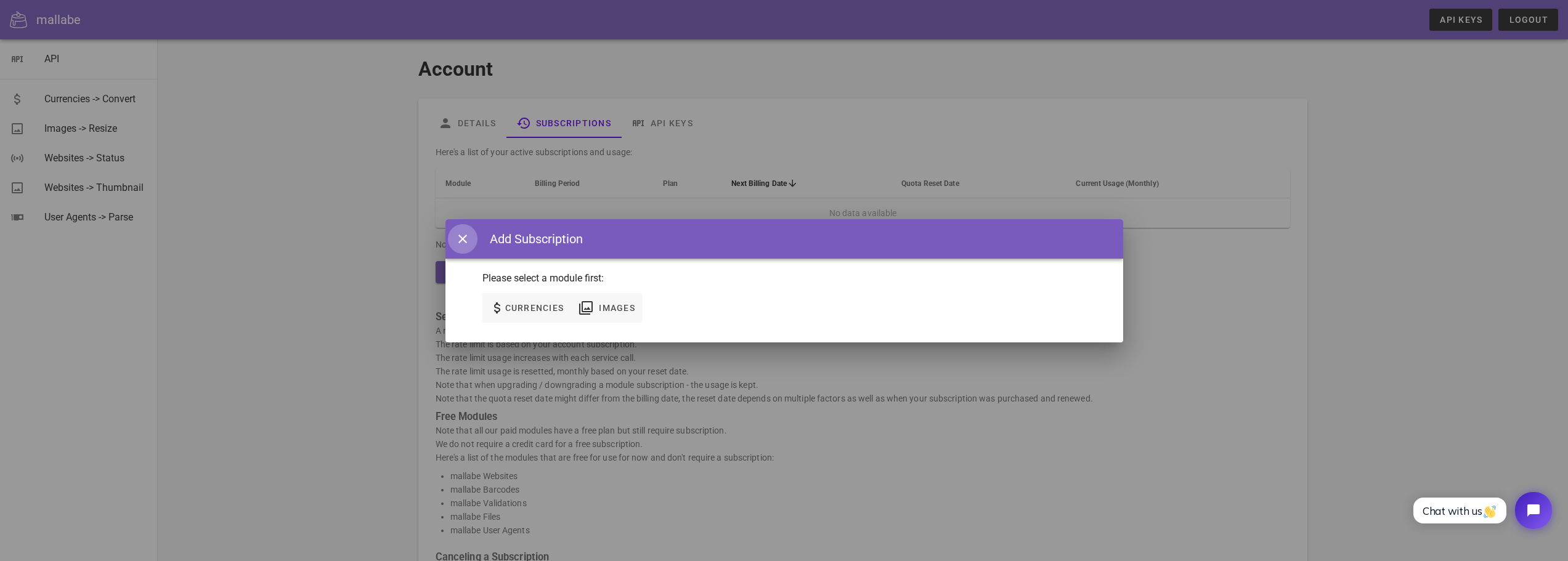
click at [460, 237] on icon "button" at bounding box center [462, 239] width 15 height 15
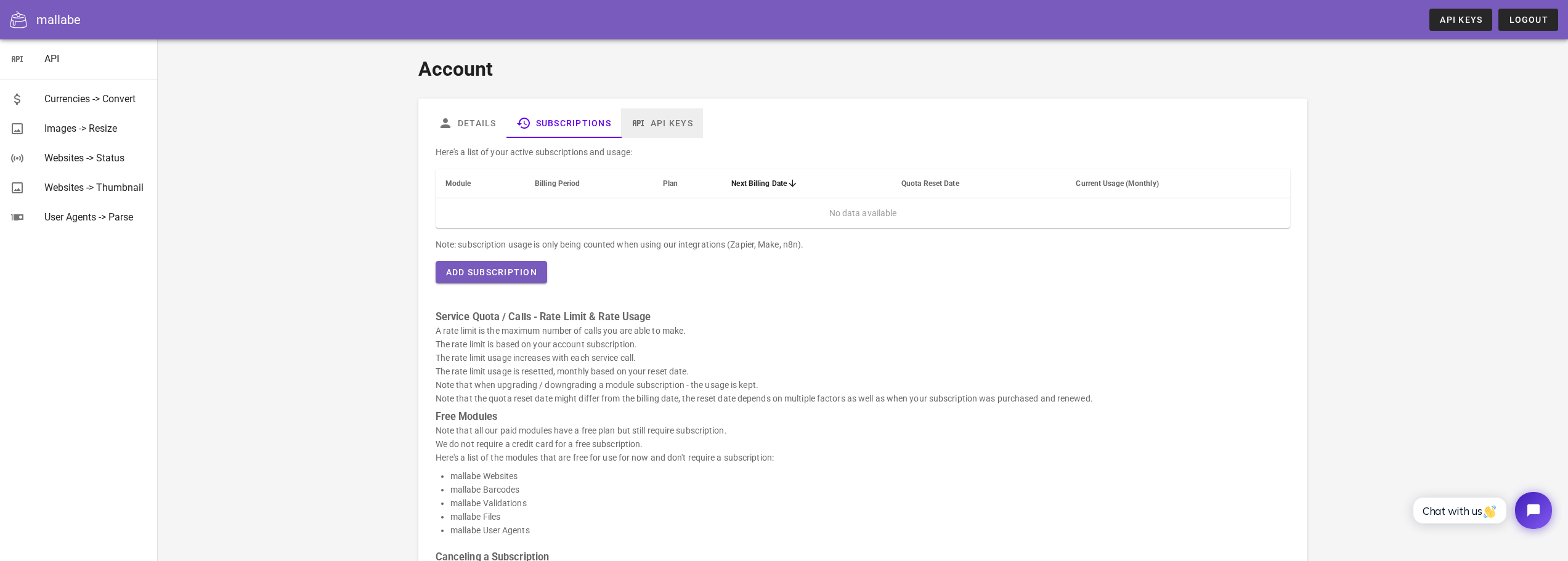
click at [661, 125] on link "API Keys" at bounding box center [662, 123] width 82 height 29
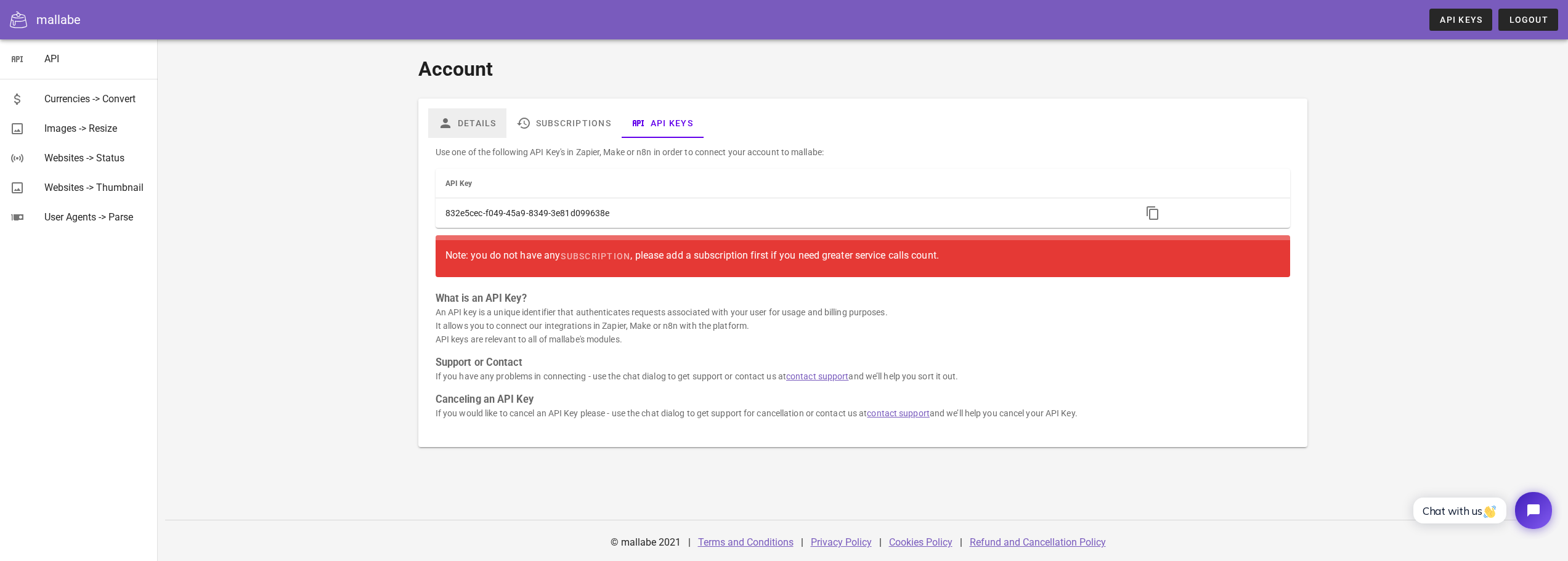
click at [472, 109] on link "Details" at bounding box center [467, 123] width 78 height 29
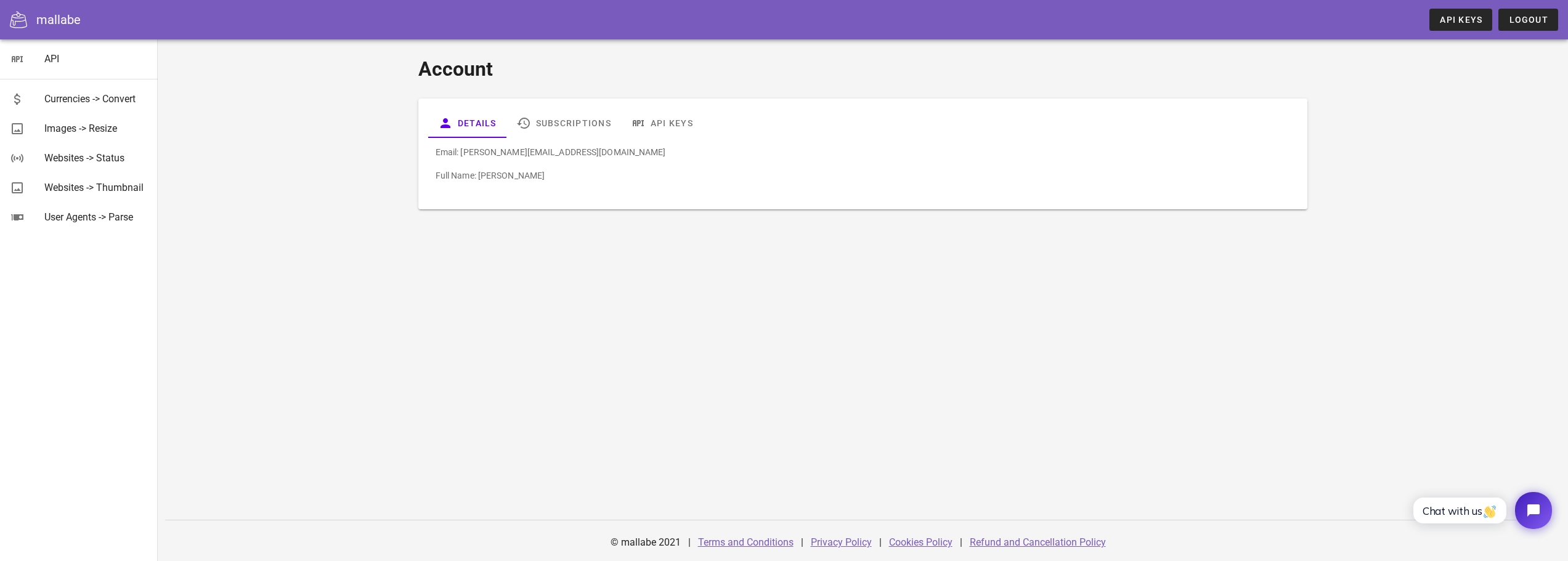
click at [1039, 544] on link "Refund and Cancellation Policy" at bounding box center [1037, 542] width 136 height 12
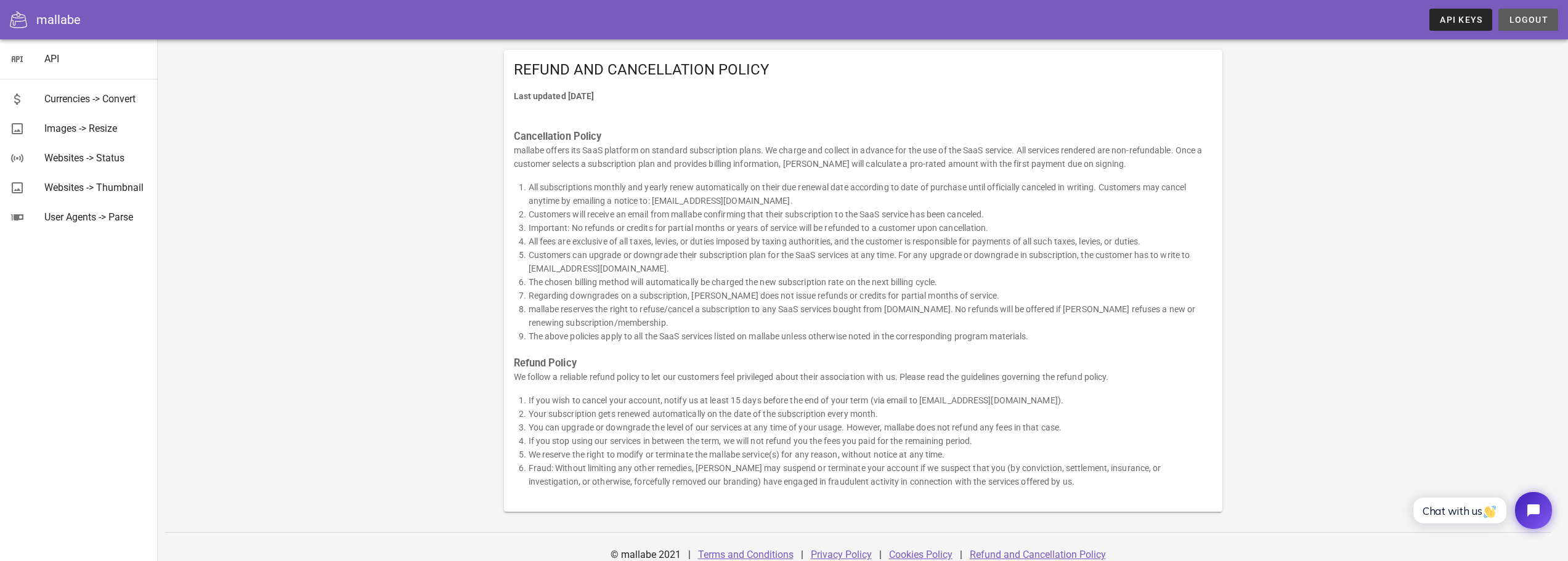
click at [1526, 24] on span "Logout" at bounding box center [1528, 20] width 40 height 10
